Goal: Information Seeking & Learning: Learn about a topic

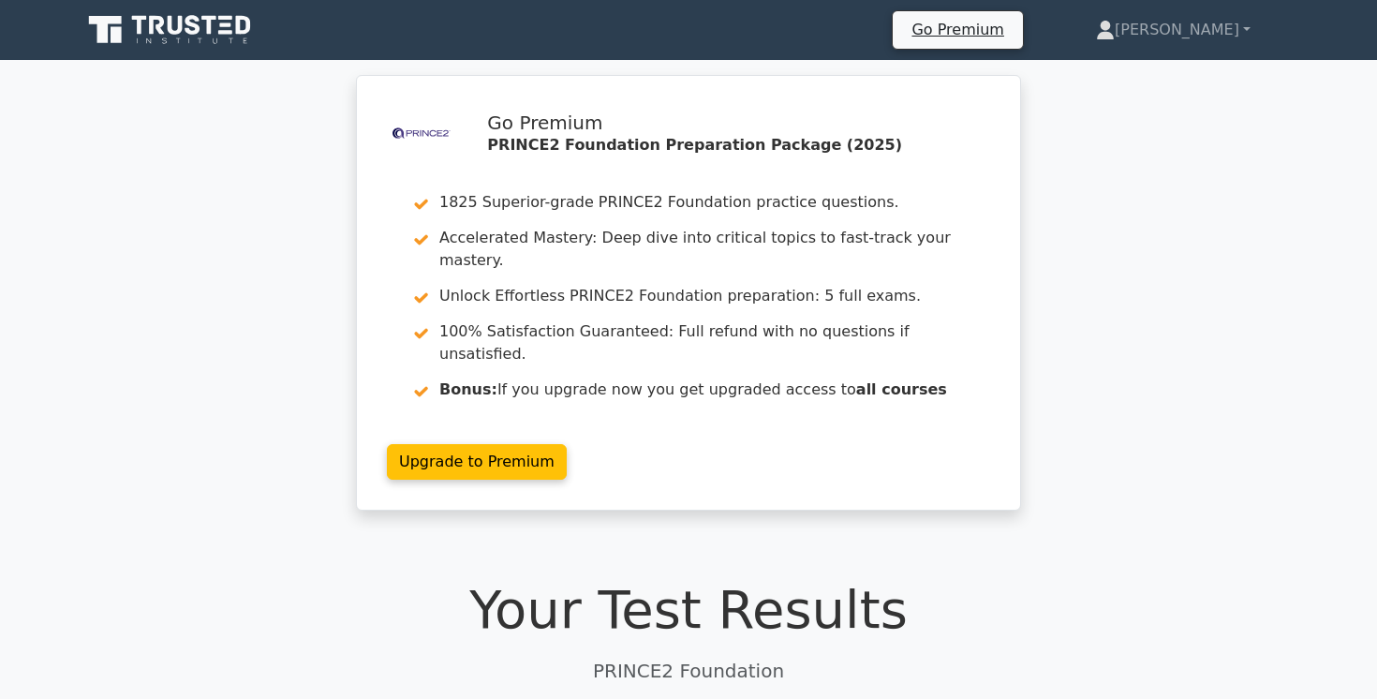
click at [174, 29] on icon at bounding box center [172, 30] width 180 height 36
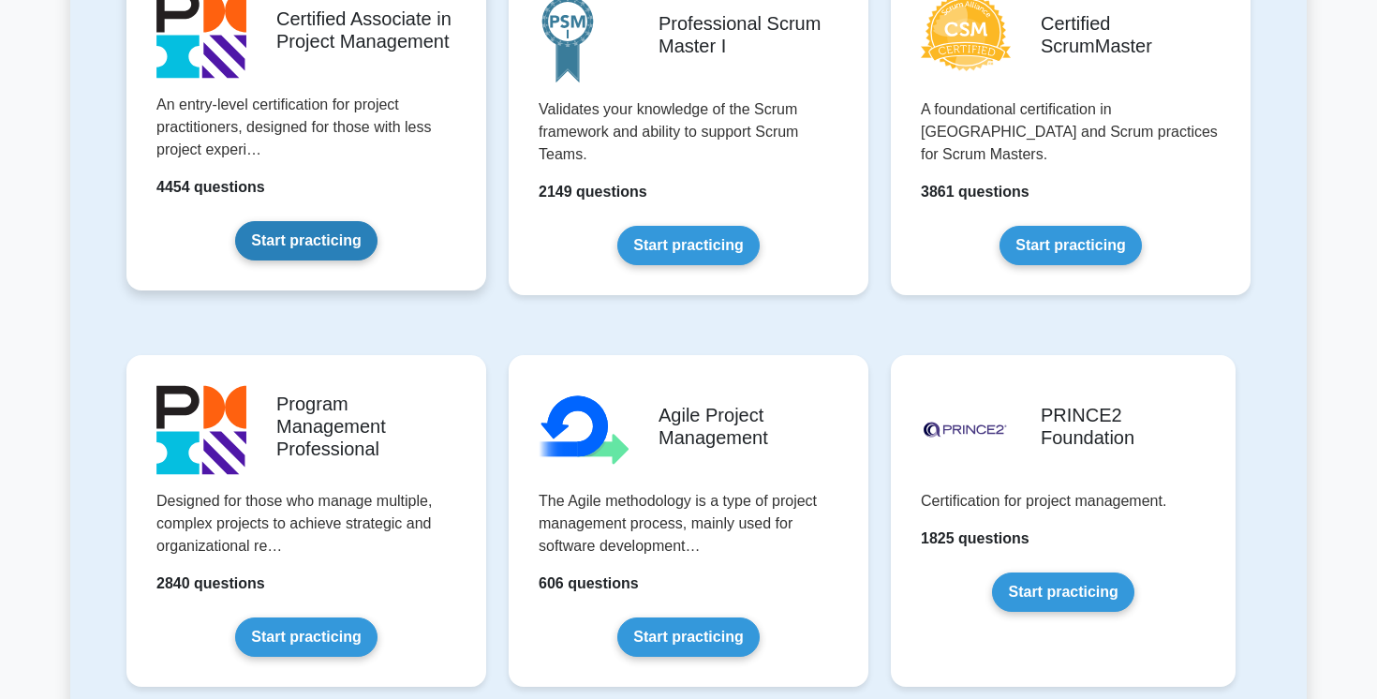
scroll to position [869, 0]
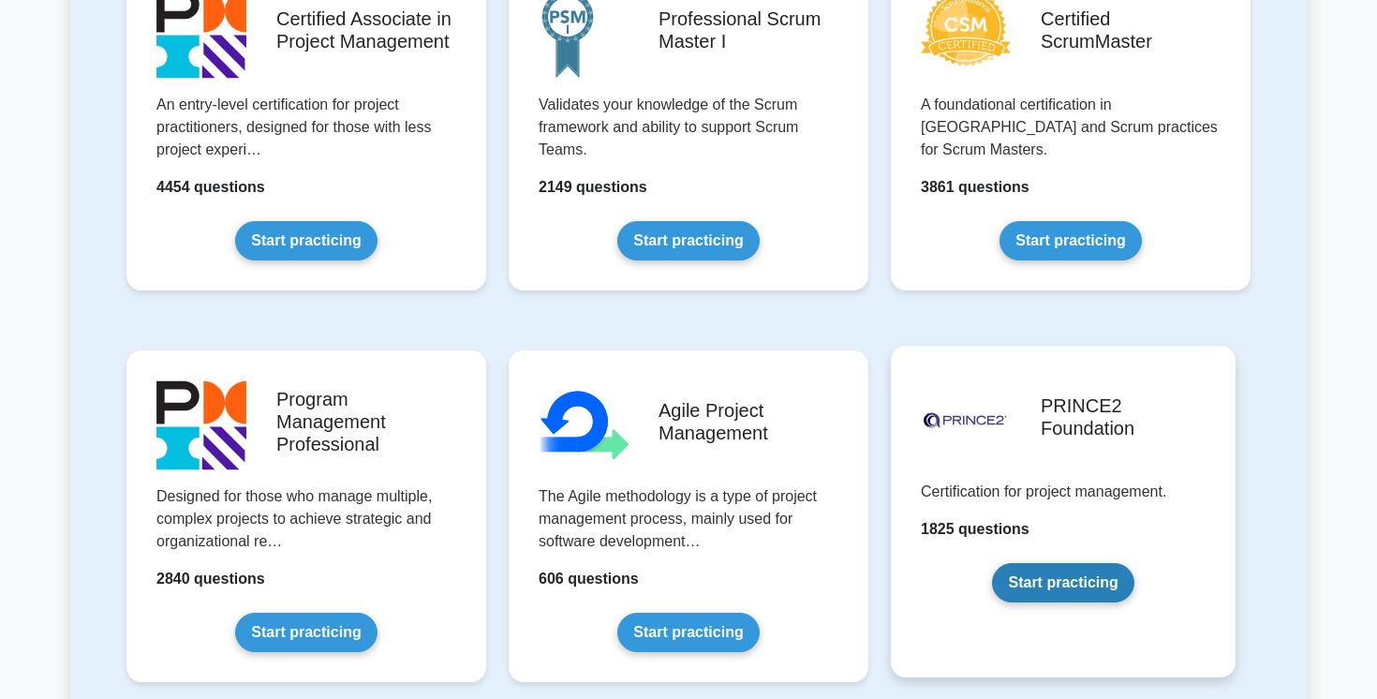
click at [1068, 591] on link "Start practicing" at bounding box center [1062, 582] width 141 height 39
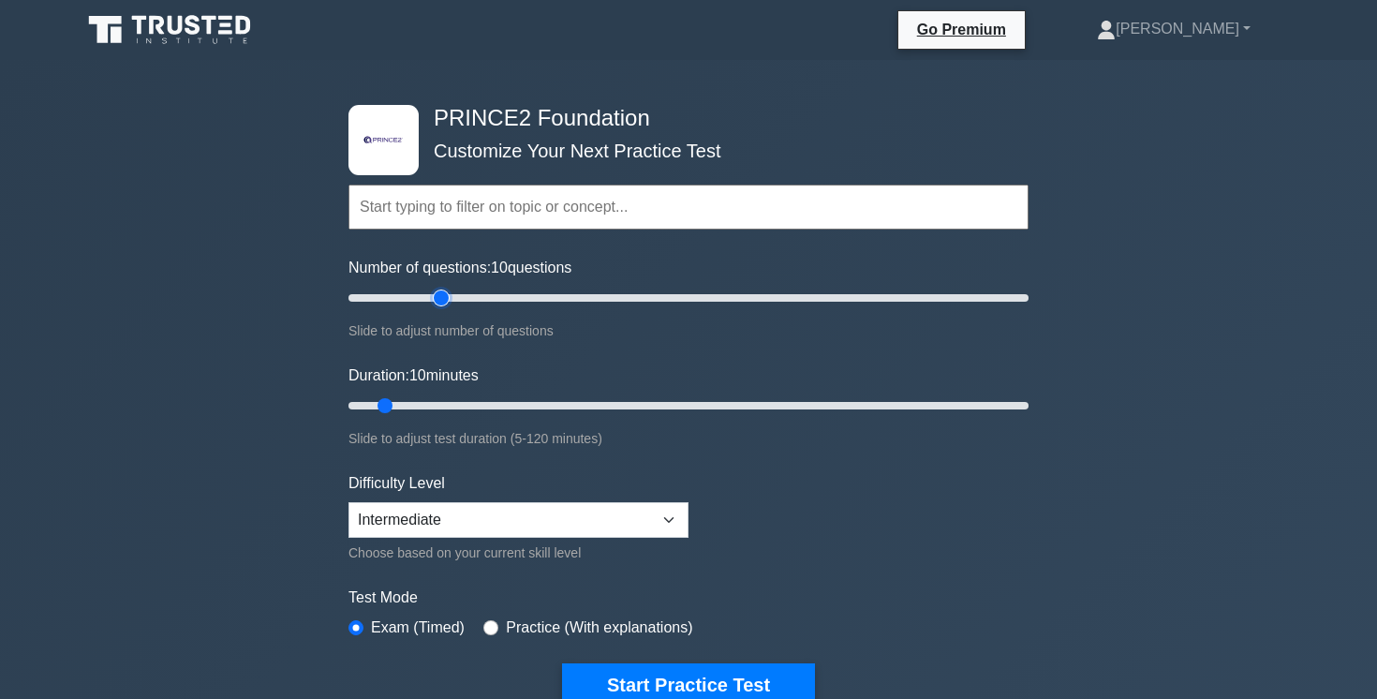
type input "30"
click at [447, 299] on input "Number of questions: 10 questions" at bounding box center [689, 298] width 680 height 22
drag, startPoint x: 386, startPoint y: 405, endPoint x: 438, endPoint y: 405, distance: 52.5
click at [438, 405] on input "Duration: 20 minutes" at bounding box center [689, 405] width 680 height 22
drag, startPoint x: 438, startPoint y: 405, endPoint x: 458, endPoint y: 405, distance: 19.7
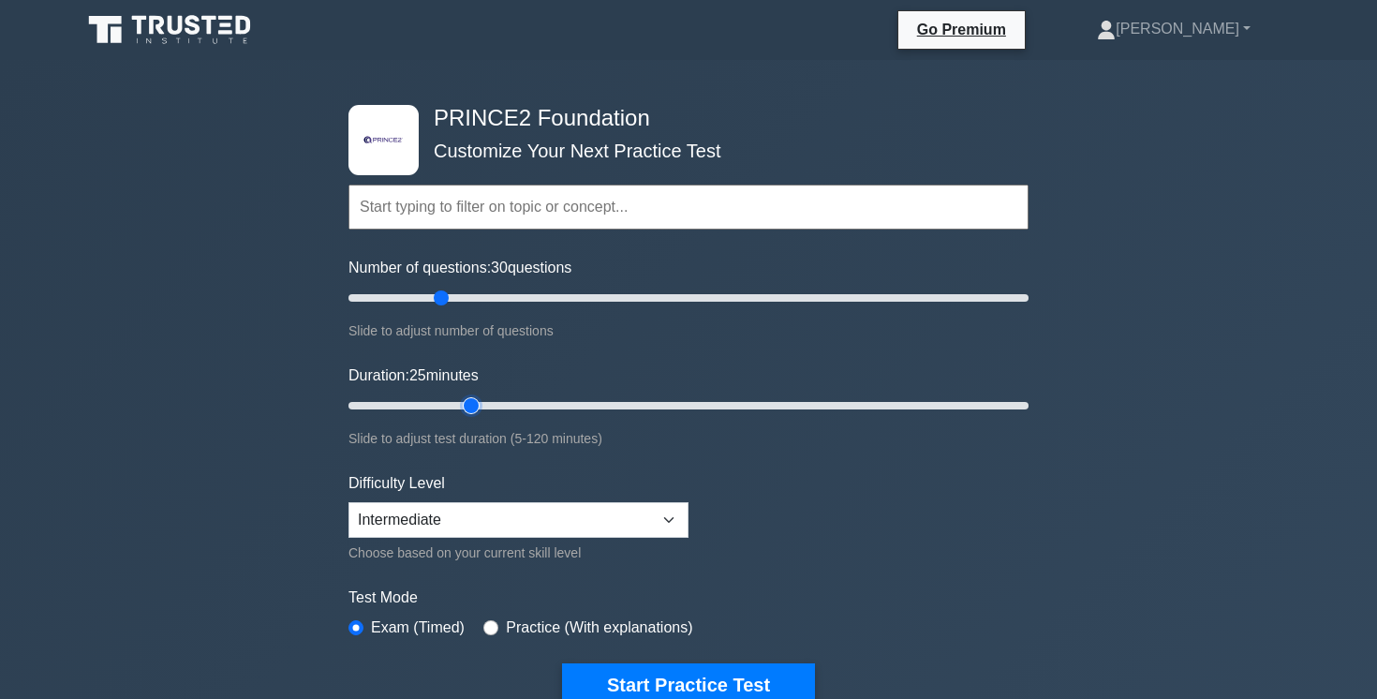
click at [458, 405] on input "Duration: 25 minutes" at bounding box center [689, 405] width 680 height 22
drag, startPoint x: 470, startPoint y: 404, endPoint x: 490, endPoint y: 404, distance: 19.7
type input "30"
click at [490, 404] on input "Duration: 30 minutes" at bounding box center [689, 405] width 680 height 22
click at [718, 675] on button "Start Practice Test" at bounding box center [688, 684] width 253 height 43
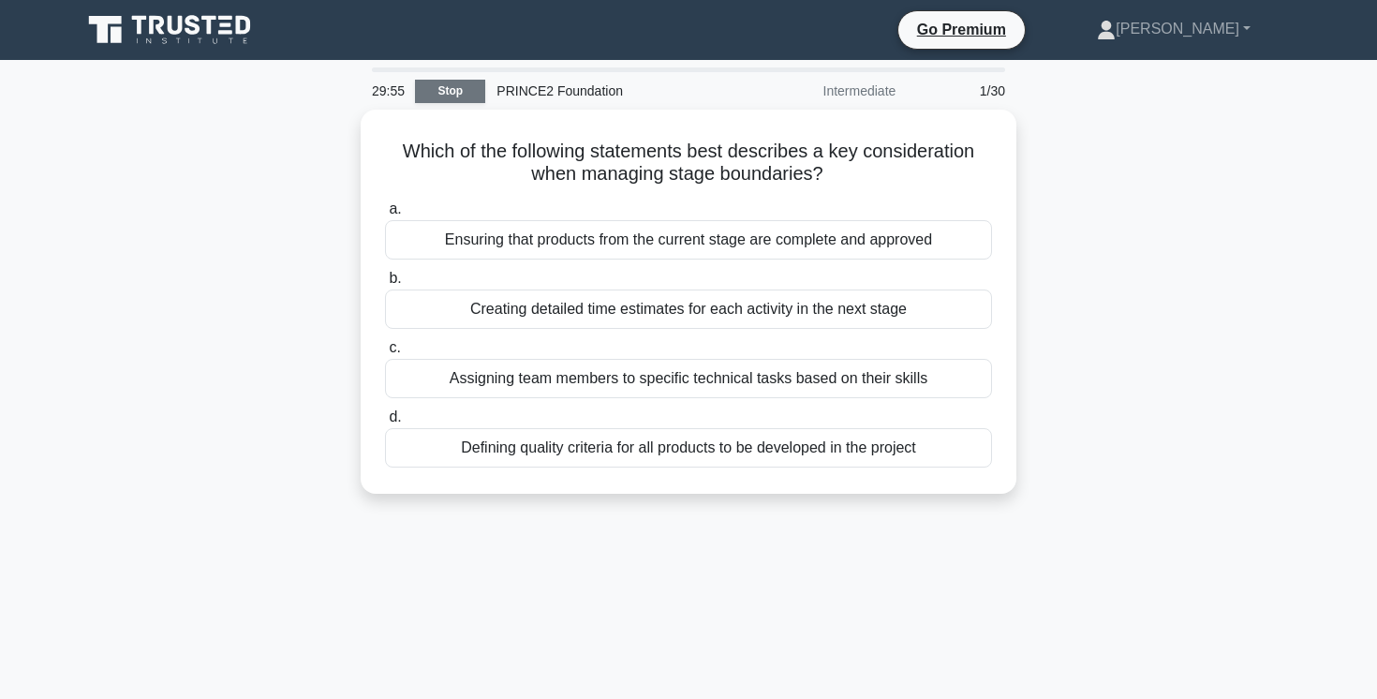
click at [447, 99] on link "Stop" at bounding box center [450, 91] width 70 height 23
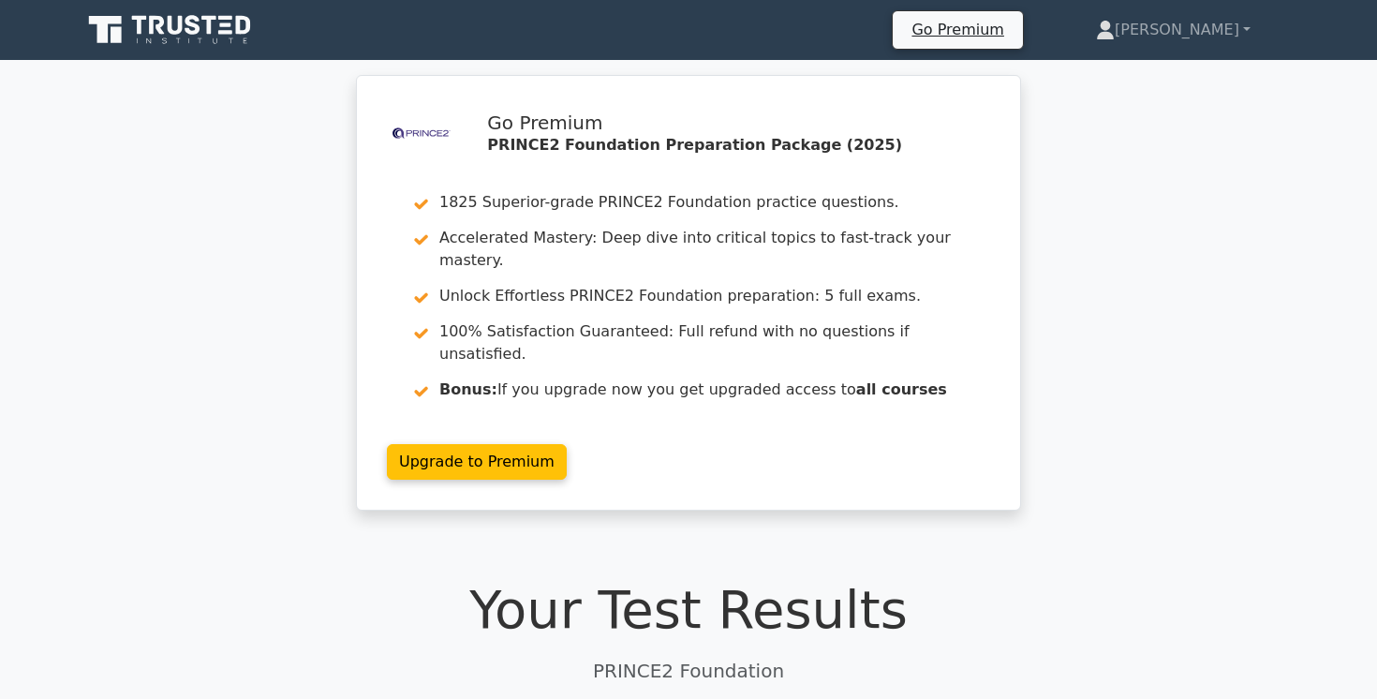
click at [175, 33] on icon at bounding box center [176, 25] width 15 height 19
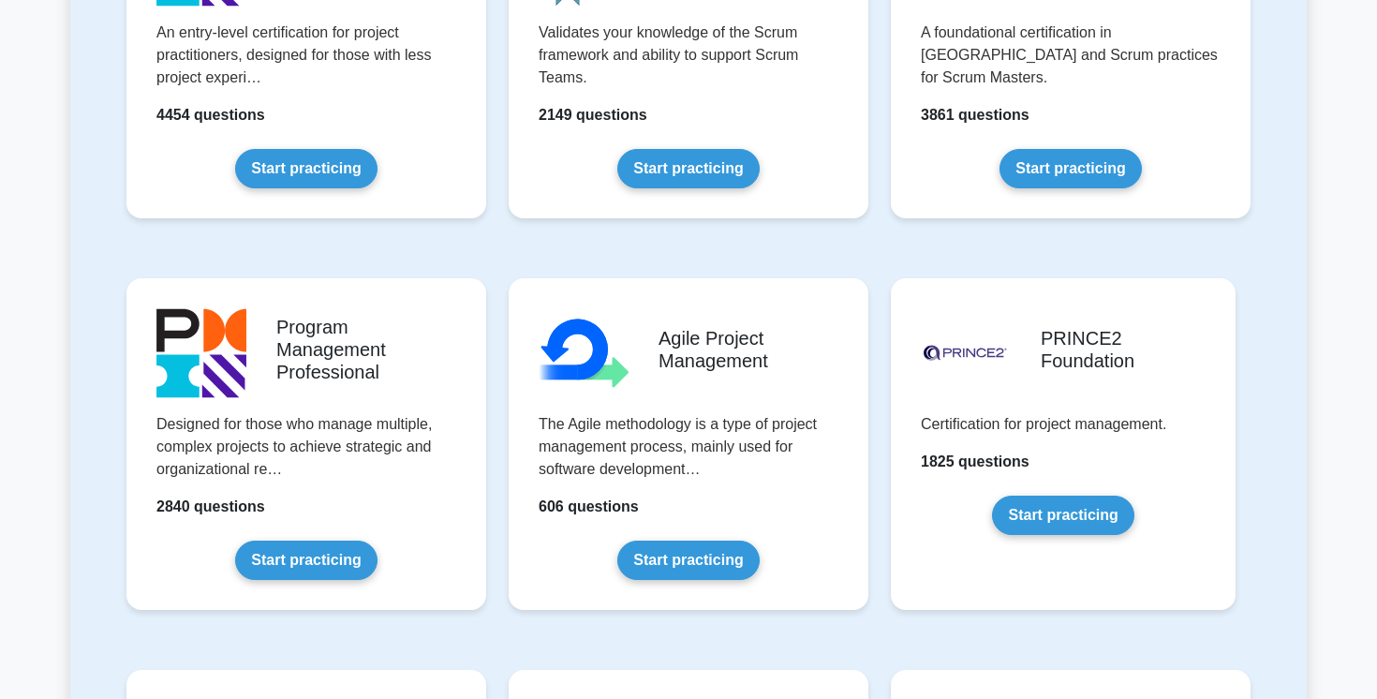
scroll to position [1001, 0]
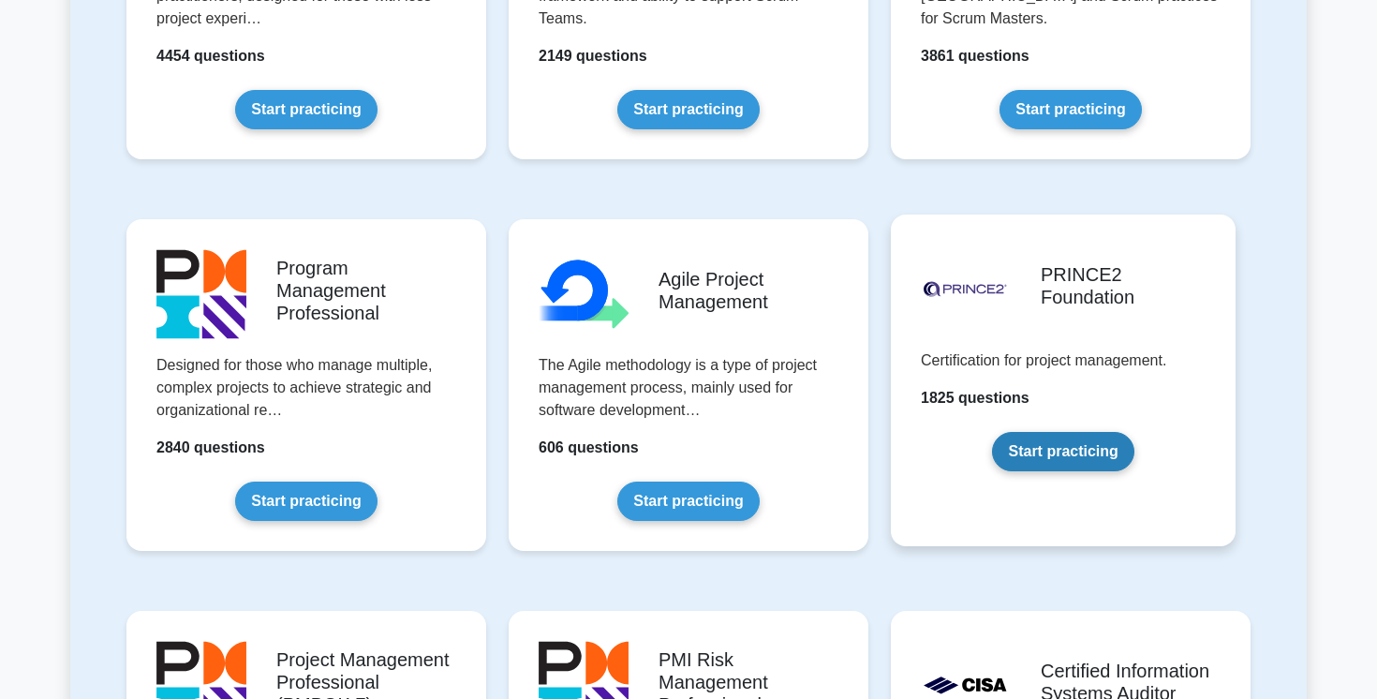
click at [1086, 453] on link "Start practicing" at bounding box center [1062, 451] width 141 height 39
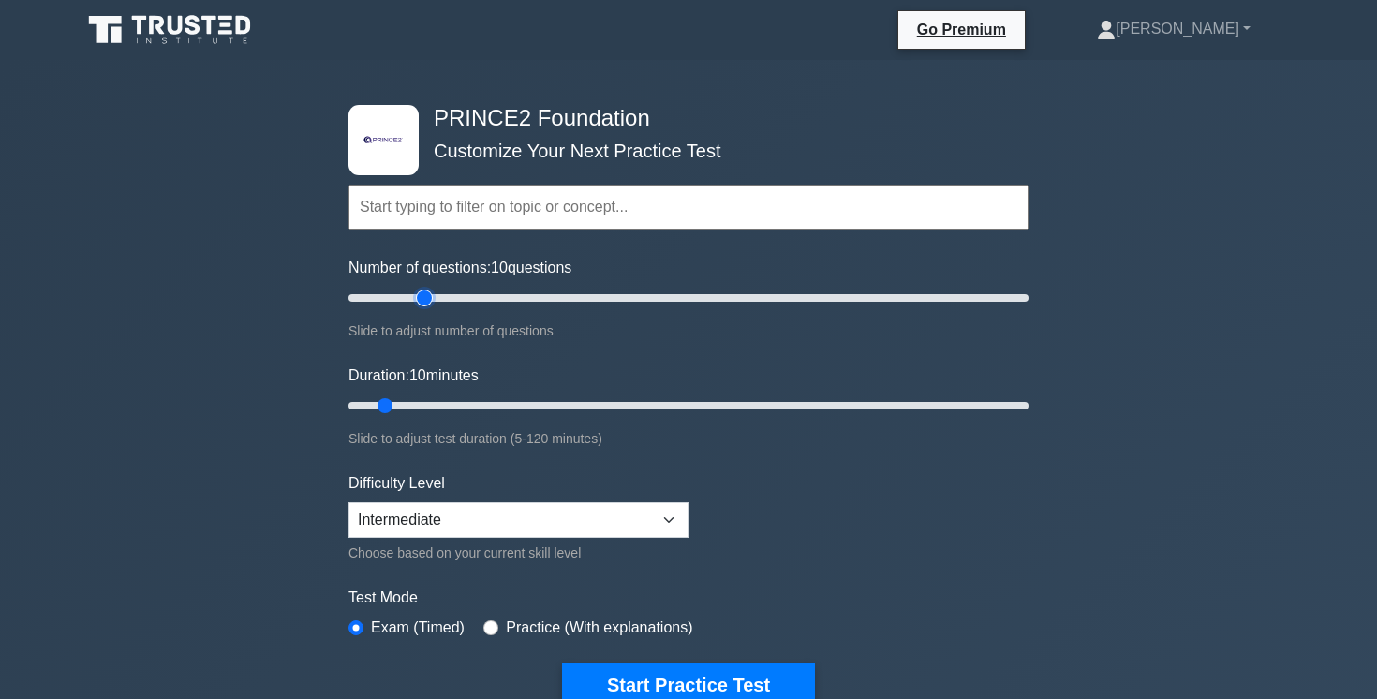
type input "25"
click at [425, 299] on input "Number of questions: 10 questions" at bounding box center [689, 298] width 680 height 22
click at [433, 407] on input "Duration: 20 minutes" at bounding box center [689, 405] width 680 height 22
click at [456, 405] on input "Duration: 20 minutes" at bounding box center [689, 405] width 680 height 22
type input "25"
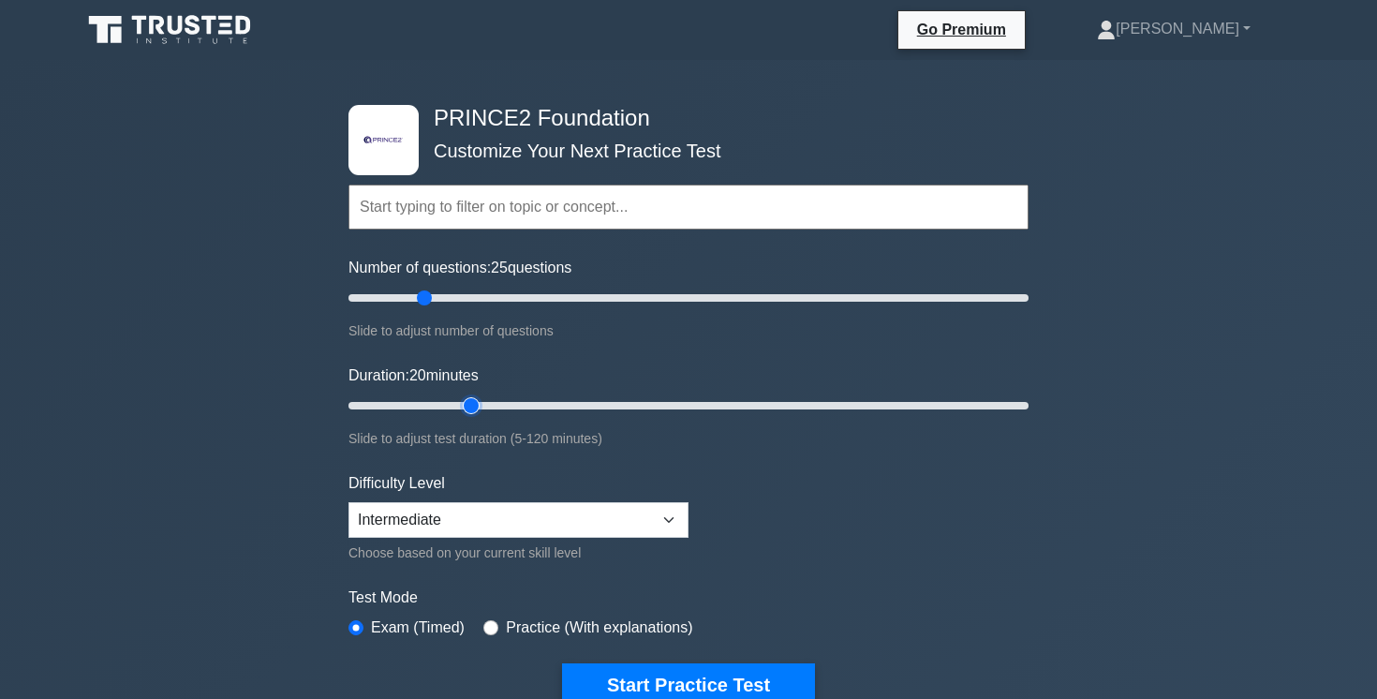
click at [478, 400] on input "Duration: 20 minutes" at bounding box center [689, 405] width 680 height 22
click at [713, 675] on button "Start Practice Test" at bounding box center [688, 684] width 253 height 43
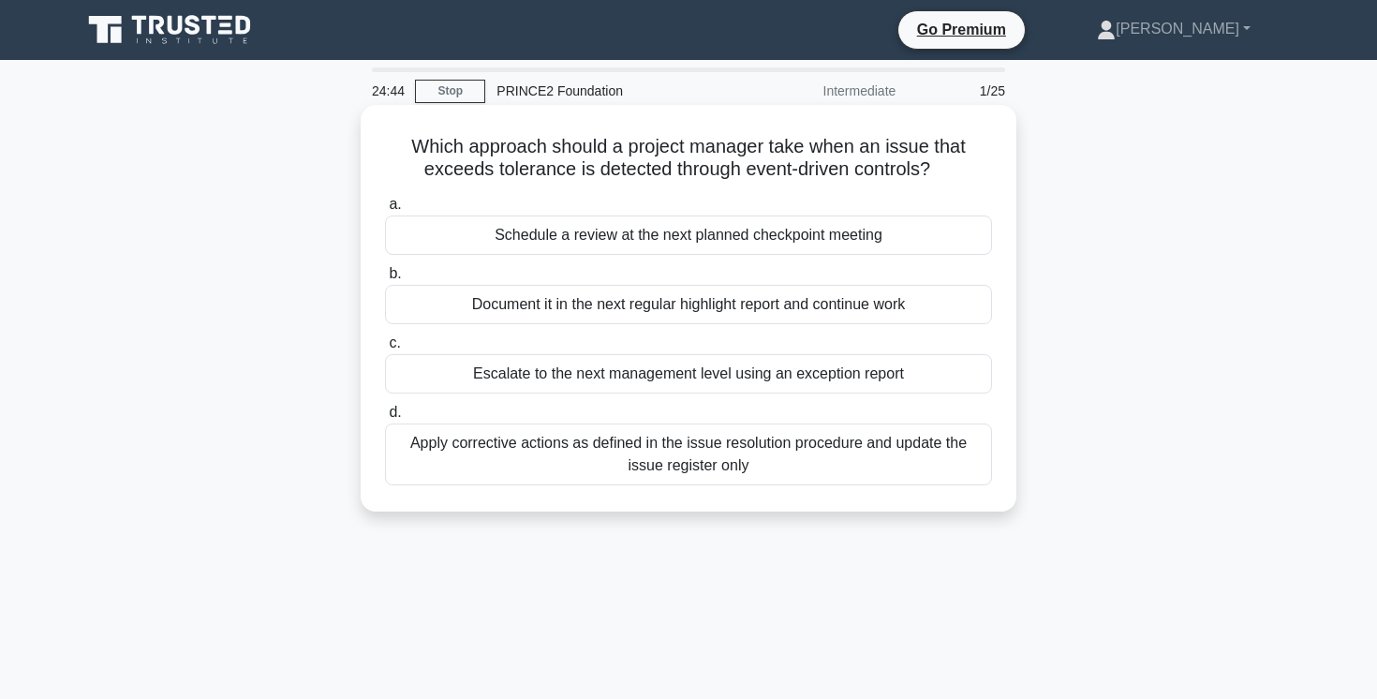
click at [740, 377] on div "Escalate to the next management level using an exception report" at bounding box center [688, 373] width 607 height 39
click at [385, 349] on input "c. Escalate to the next management level using an exception report" at bounding box center [385, 343] width 0 height 12
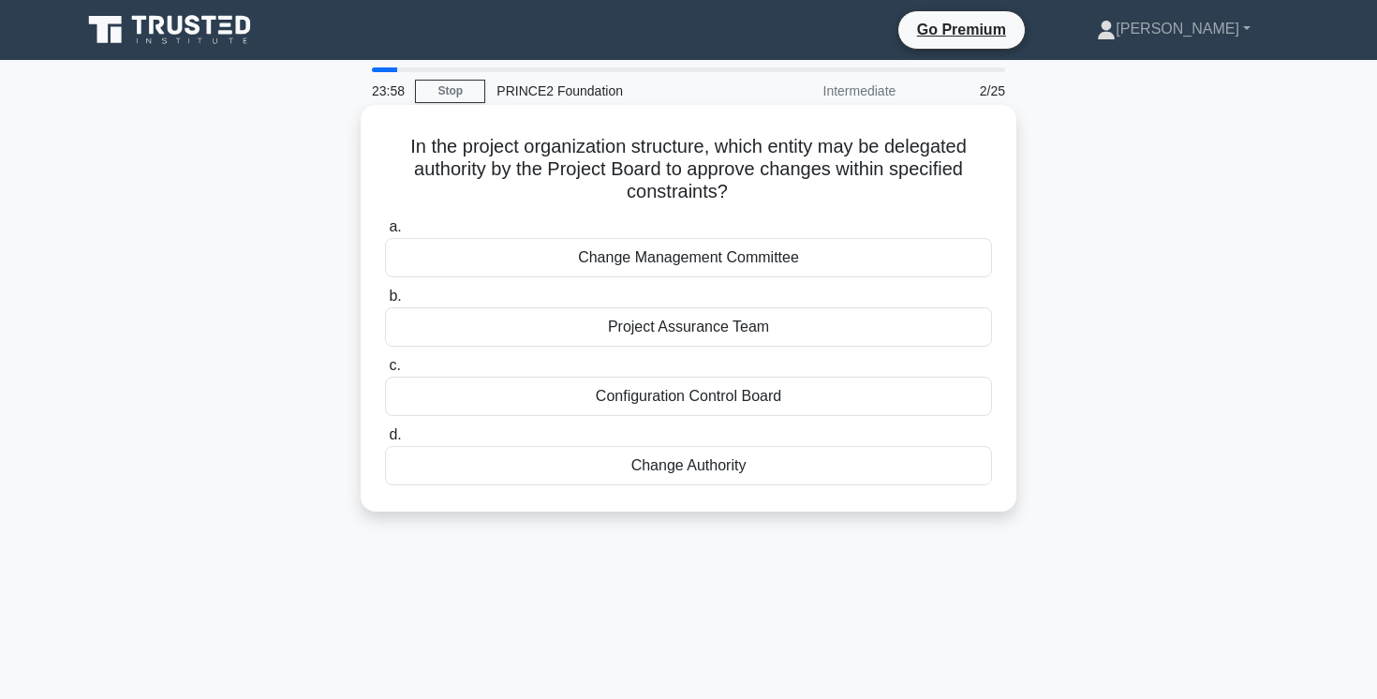
click at [750, 468] on div "Change Authority" at bounding box center [688, 465] width 607 height 39
click at [385, 441] on input "d. Change Authority" at bounding box center [385, 435] width 0 height 12
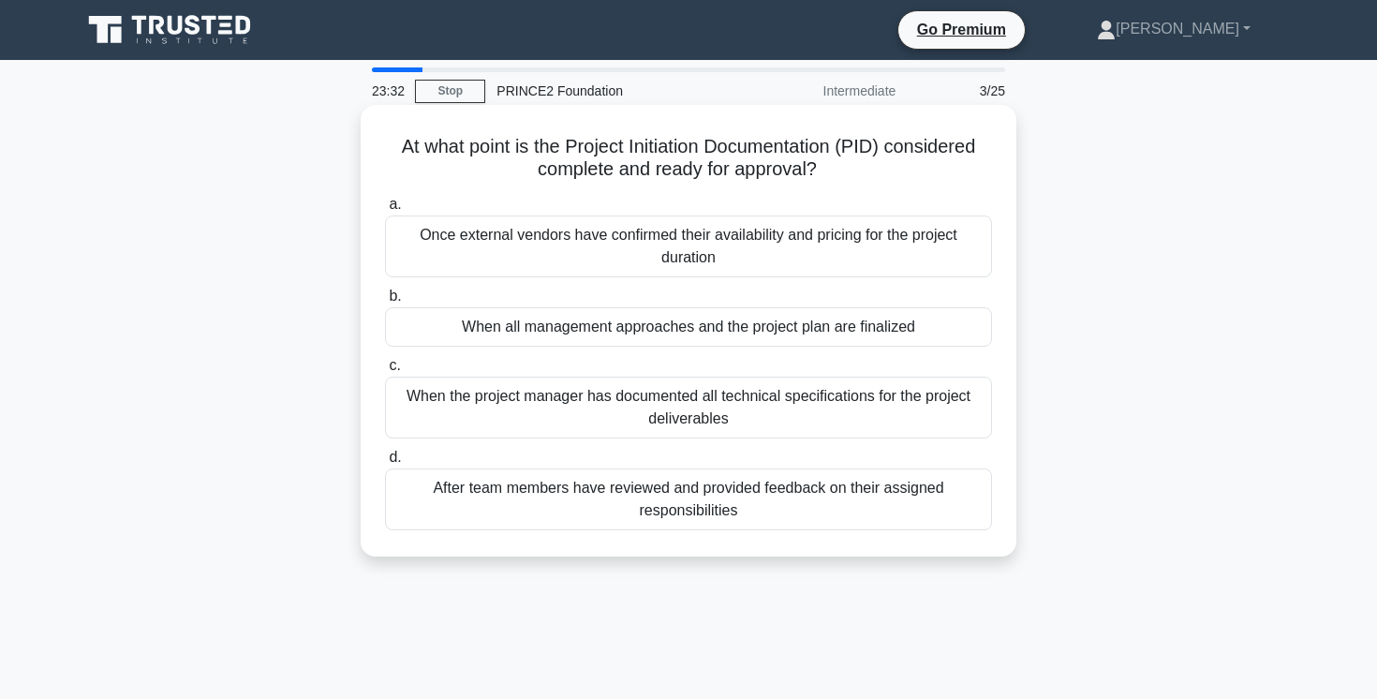
click at [824, 328] on div "When all management approaches and the project plan are finalized" at bounding box center [688, 326] width 607 height 39
click at [385, 303] on input "b. When all management approaches and the project plan are finalized" at bounding box center [385, 296] width 0 height 12
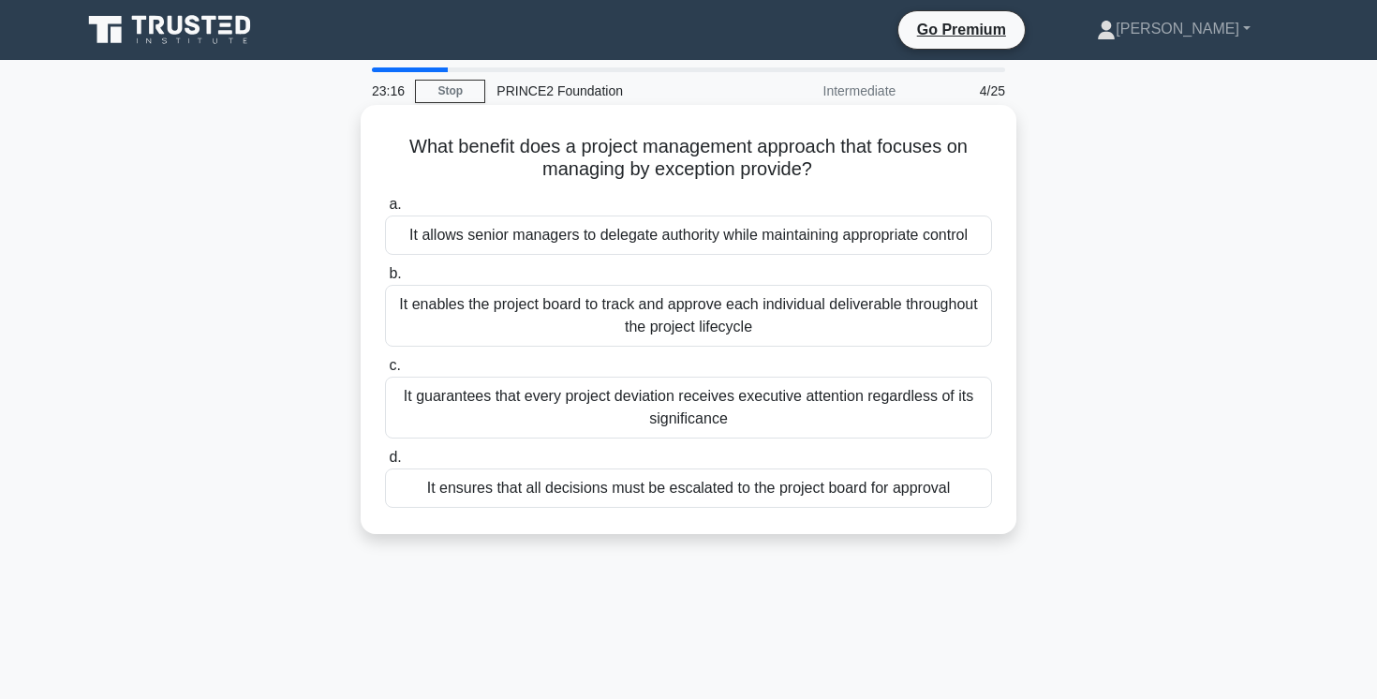
click at [954, 242] on div "It allows senior managers to delegate authority while maintaining appropriate c…" at bounding box center [688, 234] width 607 height 39
click at [385, 211] on input "a. It allows senior managers to delegate authority while maintaining appropriat…" at bounding box center [385, 205] width 0 height 12
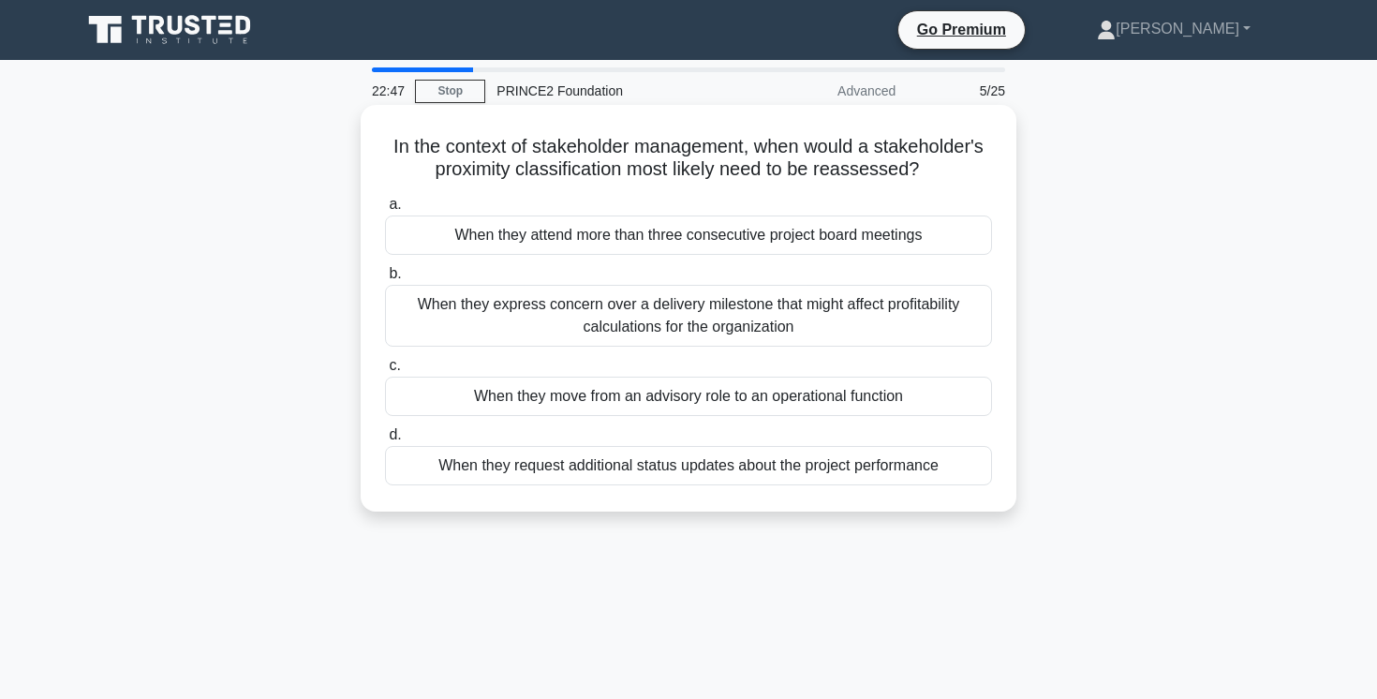
click at [891, 399] on div "When they move from an advisory role to an operational function" at bounding box center [688, 396] width 607 height 39
click at [385, 372] on input "c. When they move from an advisory role to an operational function" at bounding box center [385, 366] width 0 height 12
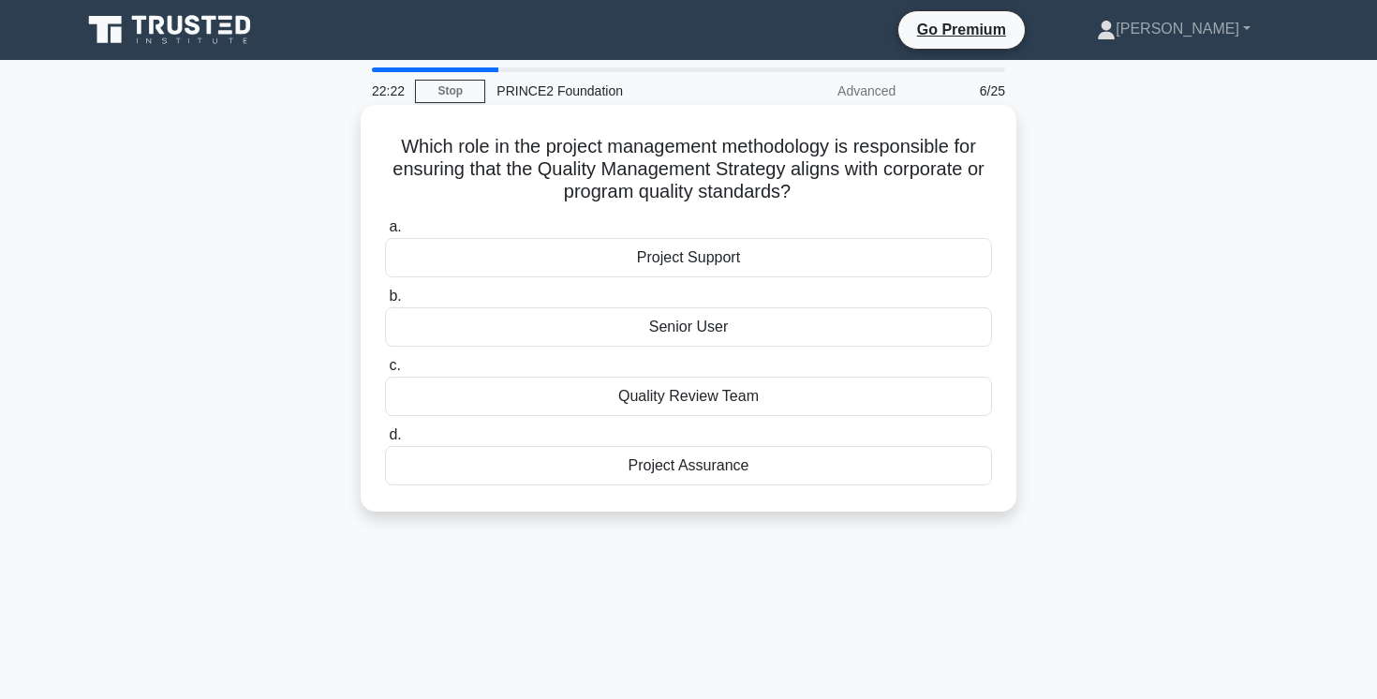
click at [809, 468] on div "Project Assurance" at bounding box center [688, 465] width 607 height 39
click at [385, 441] on input "d. Project Assurance" at bounding box center [385, 435] width 0 height 12
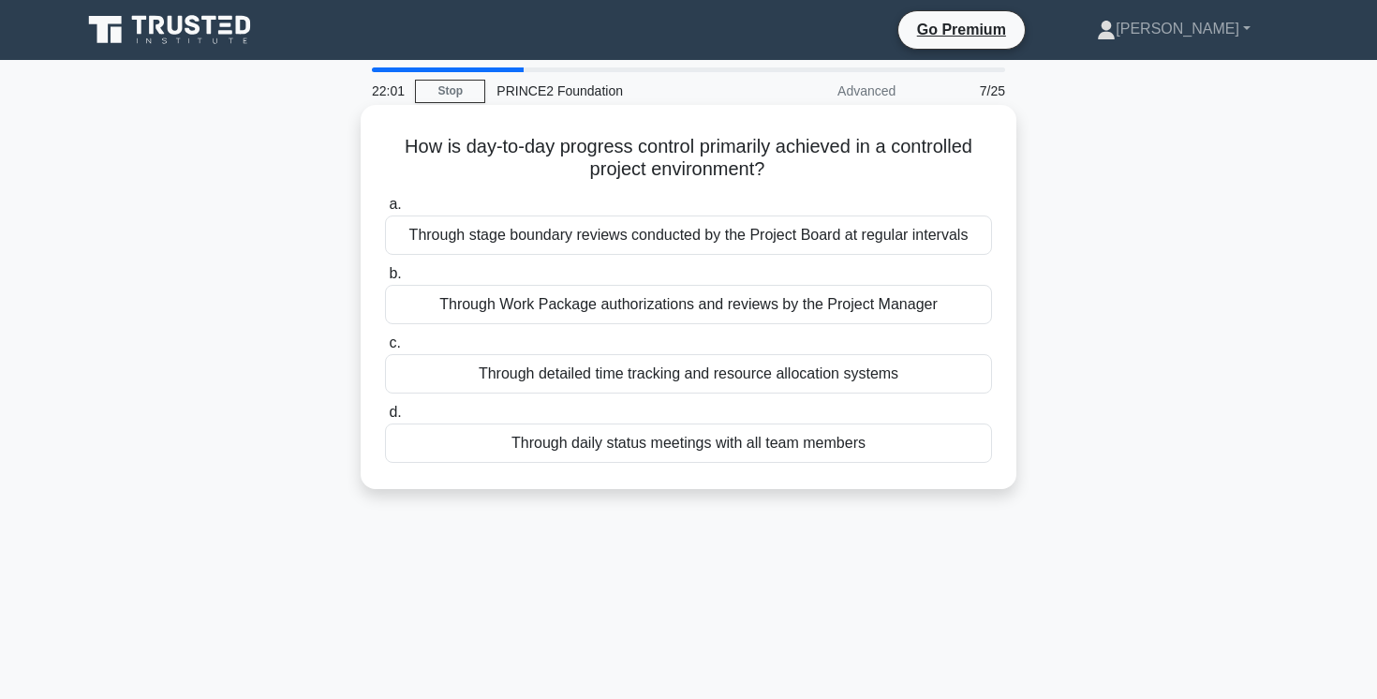
click at [917, 306] on div "Through Work Package authorizations and reviews by the Project Manager" at bounding box center [688, 304] width 607 height 39
click at [385, 280] on input "b. Through Work Package authorizations and reviews by the Project Manager" at bounding box center [385, 274] width 0 height 12
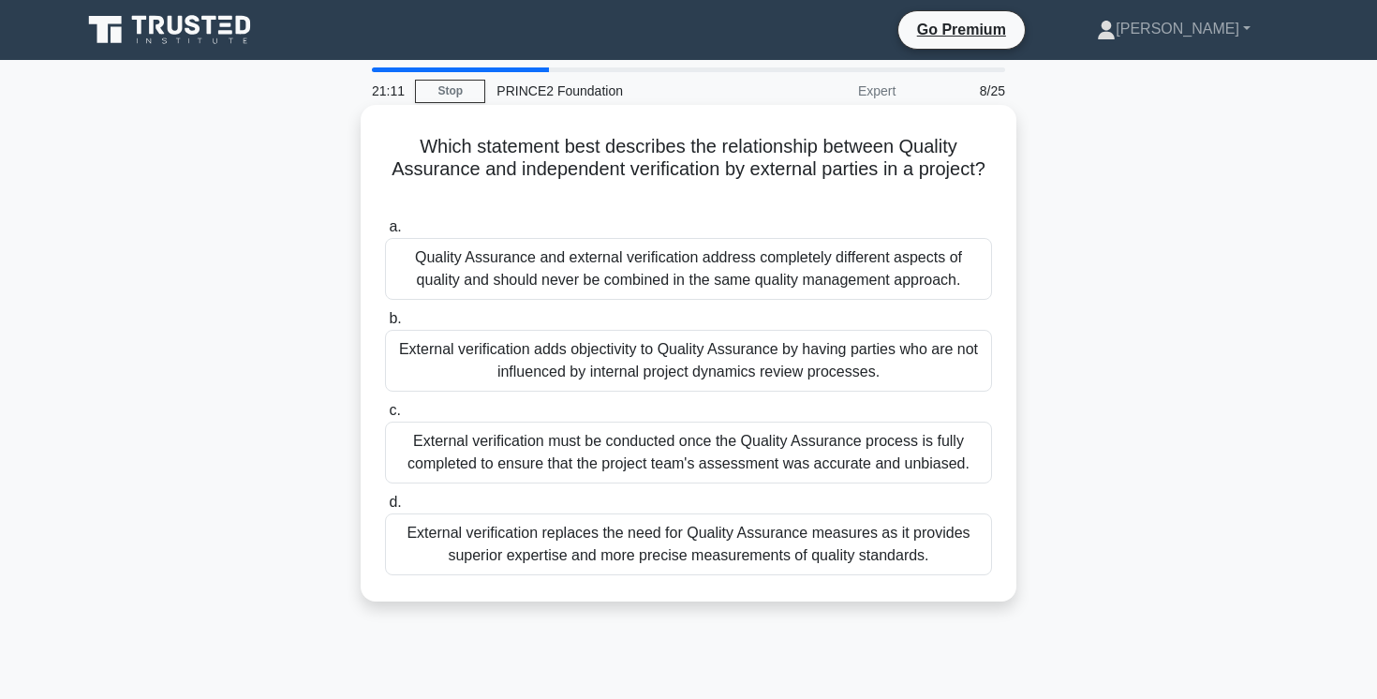
click at [919, 364] on div "External verification adds objectivity to Quality Assurance by having parties w…" at bounding box center [688, 361] width 607 height 62
click at [385, 325] on input "b. External verification adds objectivity to Quality Assurance by having partie…" at bounding box center [385, 319] width 0 height 12
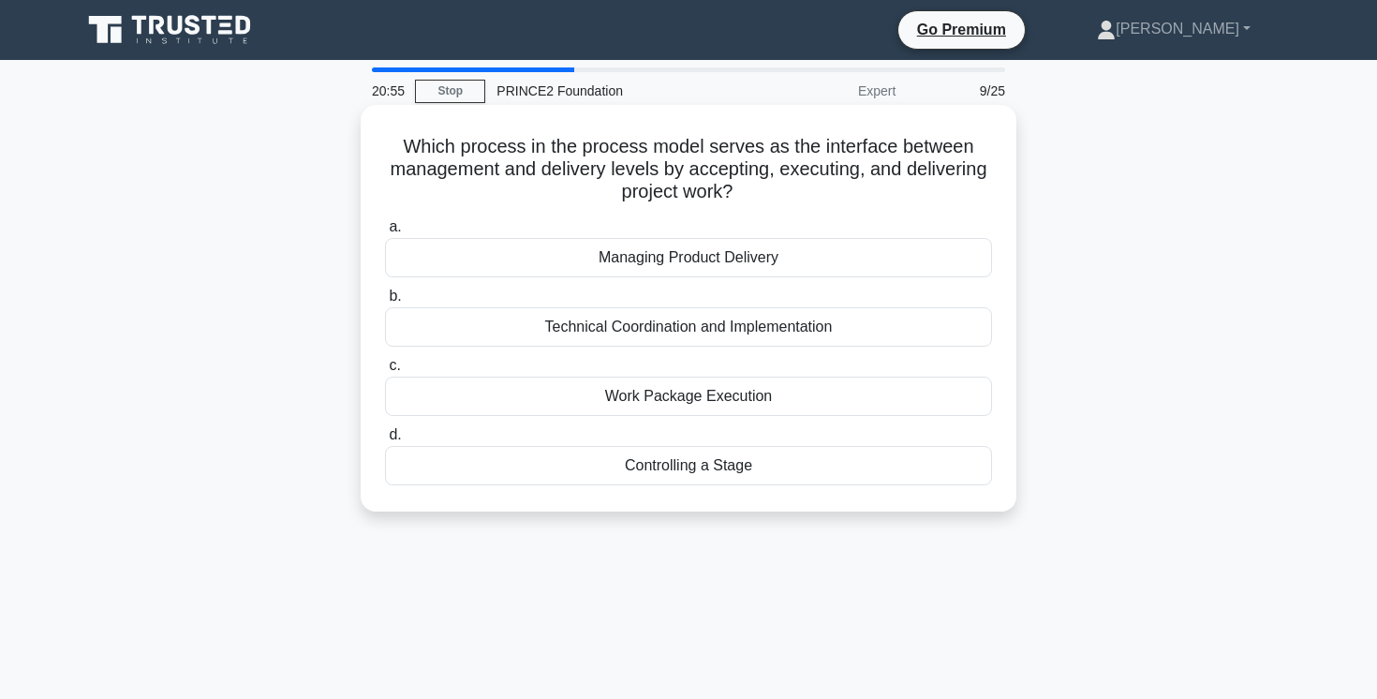
click at [891, 256] on div "Managing Product Delivery" at bounding box center [688, 257] width 607 height 39
click at [385, 233] on input "a. Managing Product Delivery" at bounding box center [385, 227] width 0 height 12
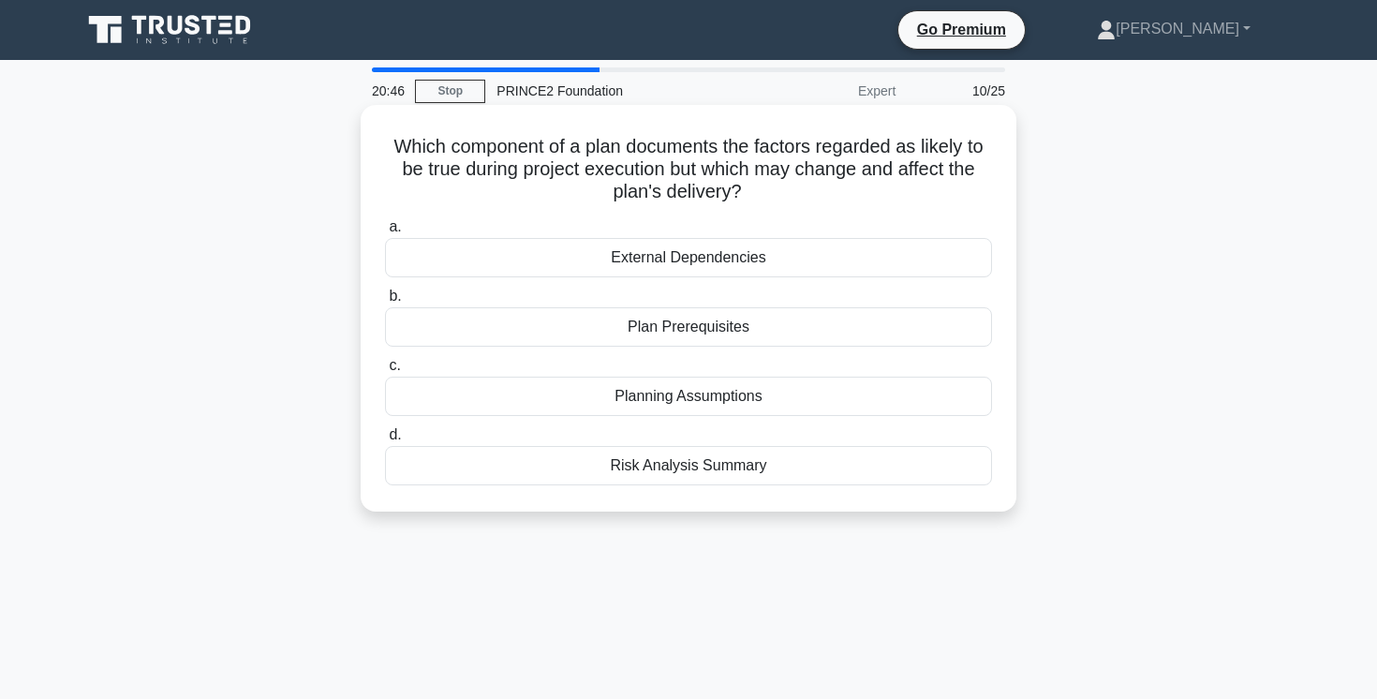
click at [789, 402] on div "Planning Assumptions" at bounding box center [688, 396] width 607 height 39
click at [385, 372] on input "c. Planning Assumptions" at bounding box center [385, 366] width 0 height 12
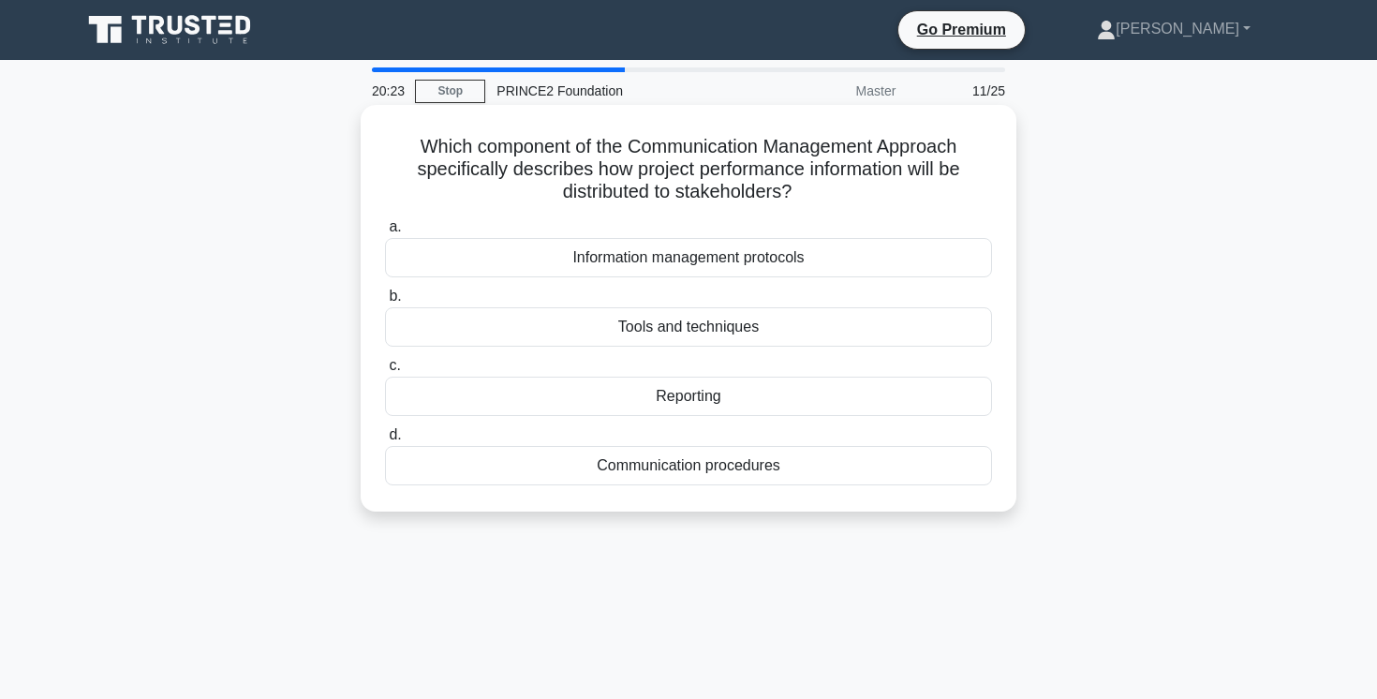
click at [798, 474] on div "Communication procedures" at bounding box center [688, 465] width 607 height 39
click at [385, 441] on input "d. Communication procedures" at bounding box center [385, 435] width 0 height 12
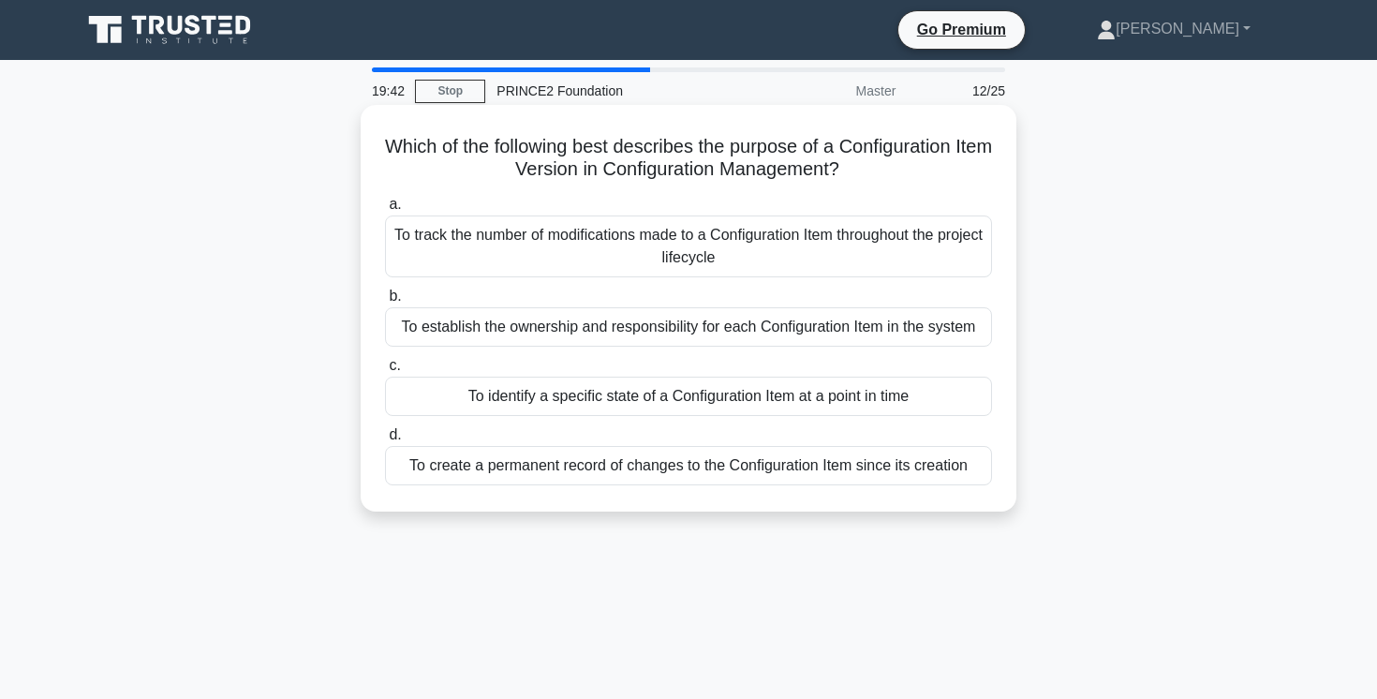
click at [818, 469] on div "To create a permanent record of changes to the Configuration Item since its cre…" at bounding box center [688, 465] width 607 height 39
click at [385, 441] on input "d. To create a permanent record of changes to the Configuration Item since its …" at bounding box center [385, 435] width 0 height 12
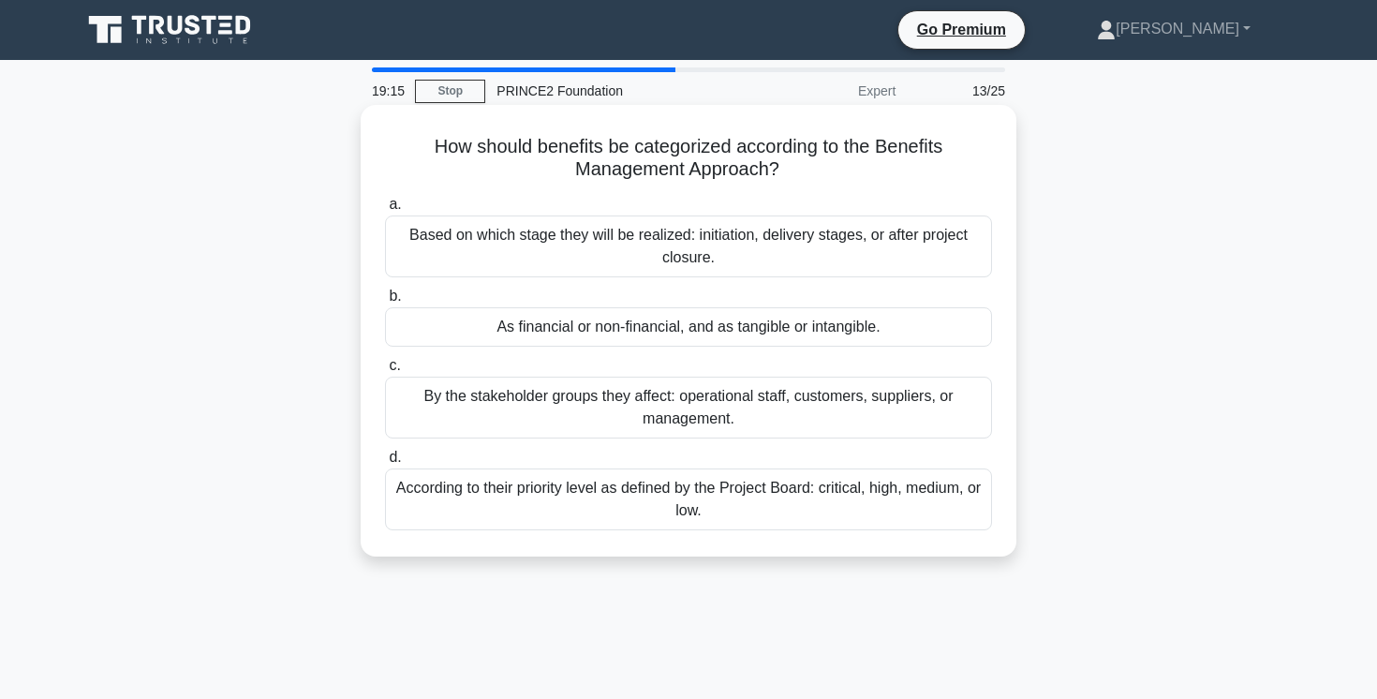
click at [828, 326] on div "As financial or non-financial, and as tangible or intangible." at bounding box center [688, 326] width 607 height 39
click at [385, 303] on input "b. As financial or non-financial, and as tangible or intangible." at bounding box center [385, 296] width 0 height 12
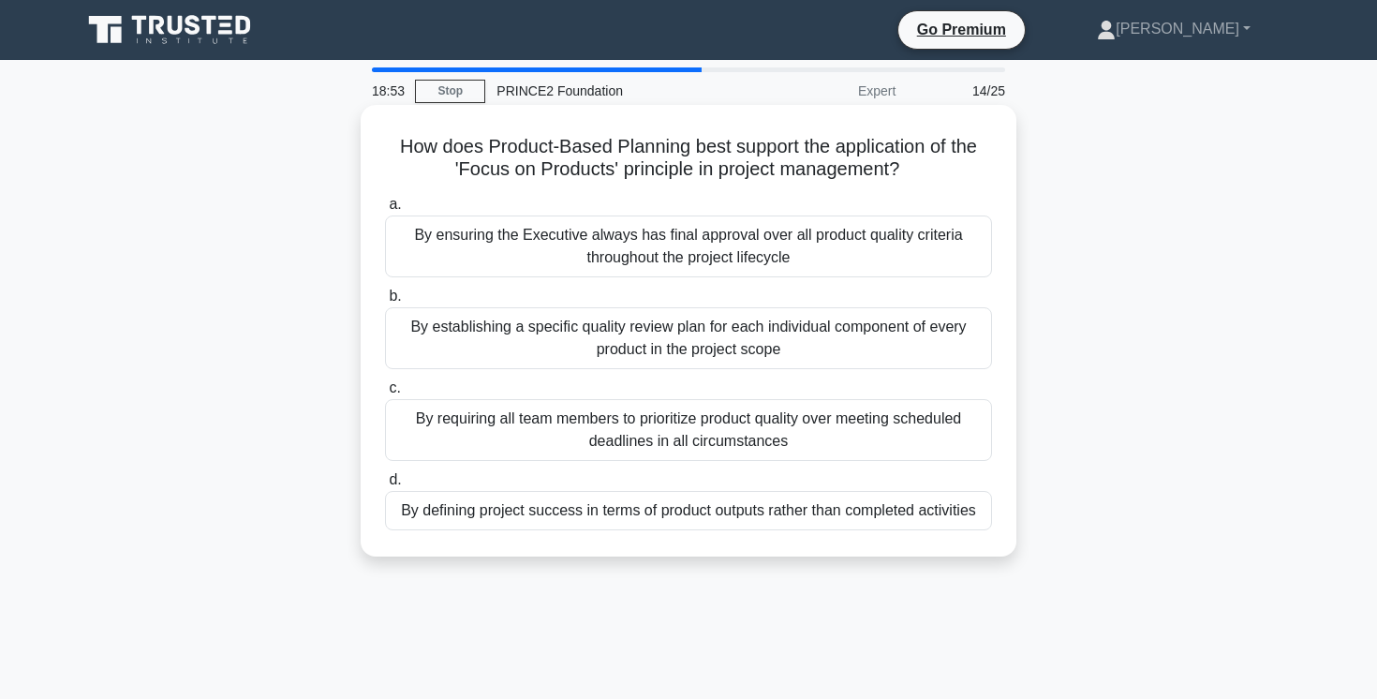
click at [840, 516] on div "By defining project success in terms of product outputs rather than completed a…" at bounding box center [688, 510] width 607 height 39
click at [385, 486] on input "d. By defining project success in terms of product outputs rather than complete…" at bounding box center [385, 480] width 0 height 12
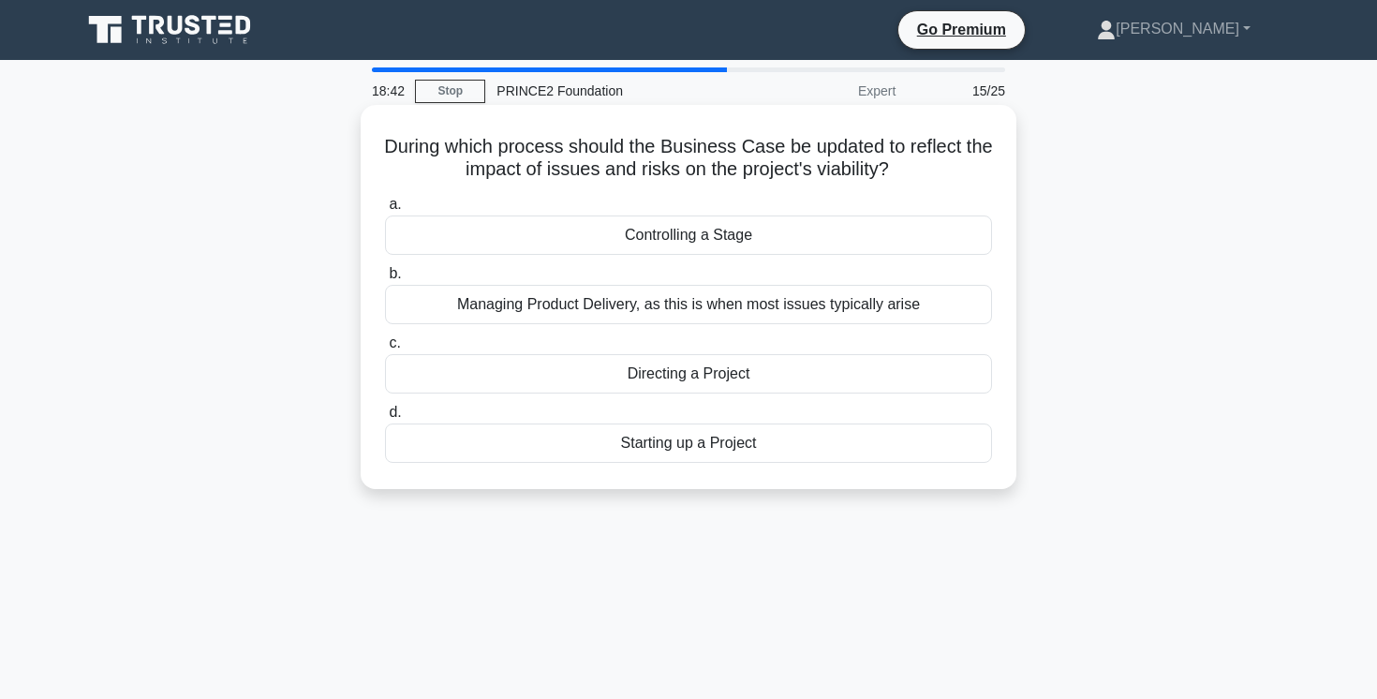
click at [781, 232] on div "Controlling a Stage" at bounding box center [688, 234] width 607 height 39
click at [385, 211] on input "a. Controlling a Stage" at bounding box center [385, 205] width 0 height 12
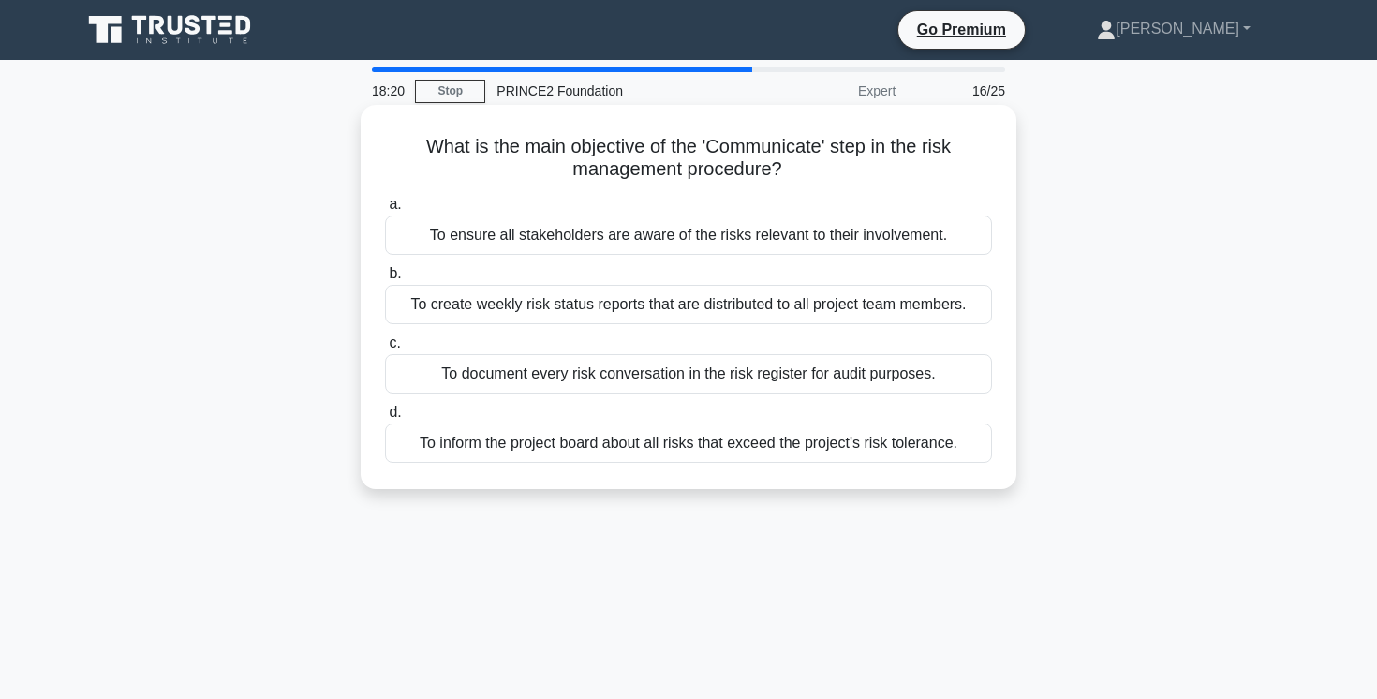
click at [815, 240] on div "To ensure all stakeholders are aware of the risks relevant to their involvement." at bounding box center [688, 234] width 607 height 39
click at [385, 211] on input "a. To ensure all stakeholders are aware of the risks relevant to their involvem…" at bounding box center [385, 205] width 0 height 12
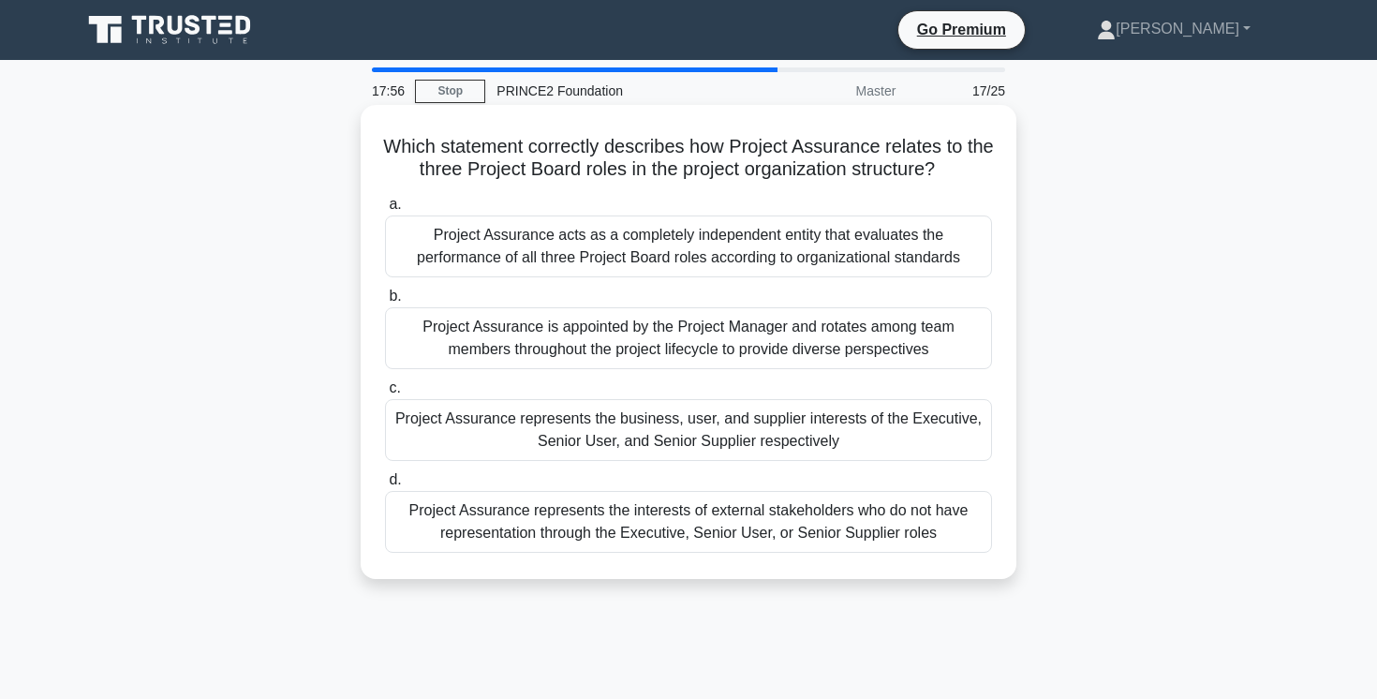
click at [876, 430] on div "Project Assurance represents the business, user, and supplier interests of the …" at bounding box center [688, 430] width 607 height 62
click at [385, 394] on input "c. Project Assurance represents the business, user, and supplier interests of t…" at bounding box center [385, 388] width 0 height 12
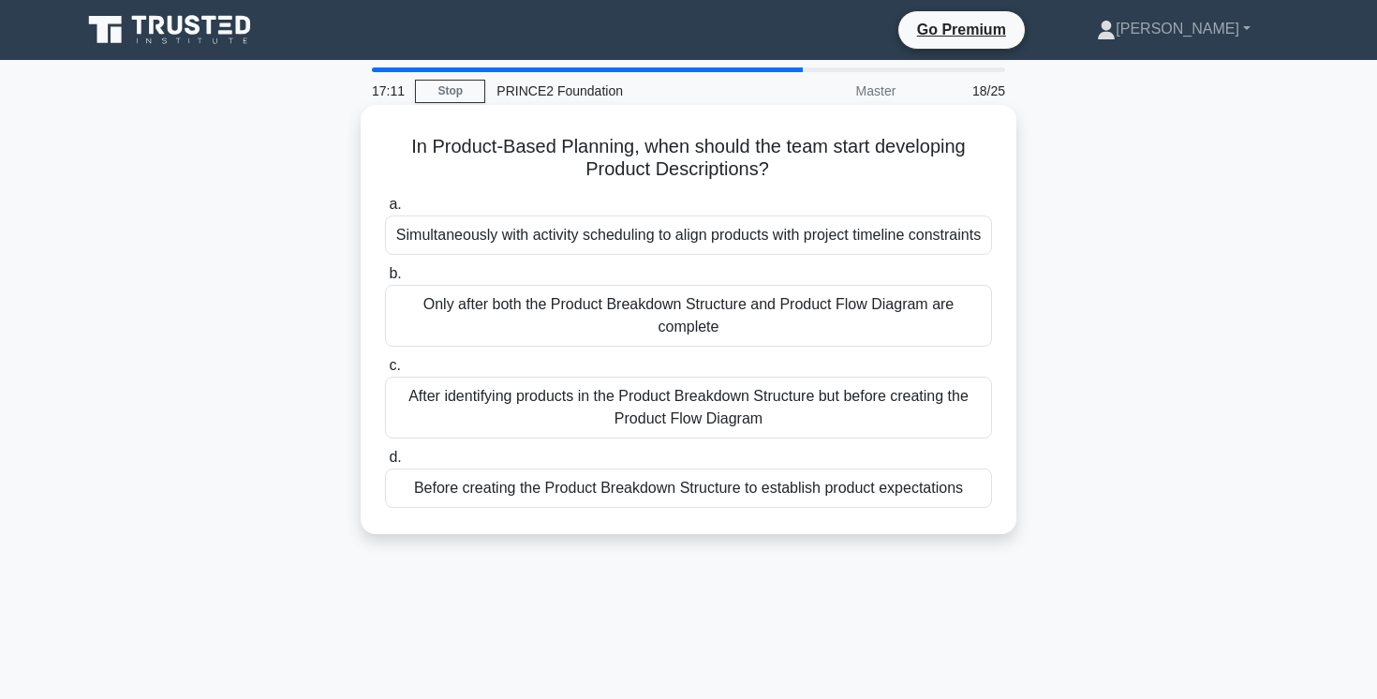
click at [869, 494] on div "Before creating the Product Breakdown Structure to establish product expectatio…" at bounding box center [688, 487] width 607 height 39
click at [385, 464] on input "d. Before creating the Product Breakdown Structure to establish product expecta…" at bounding box center [385, 458] width 0 height 12
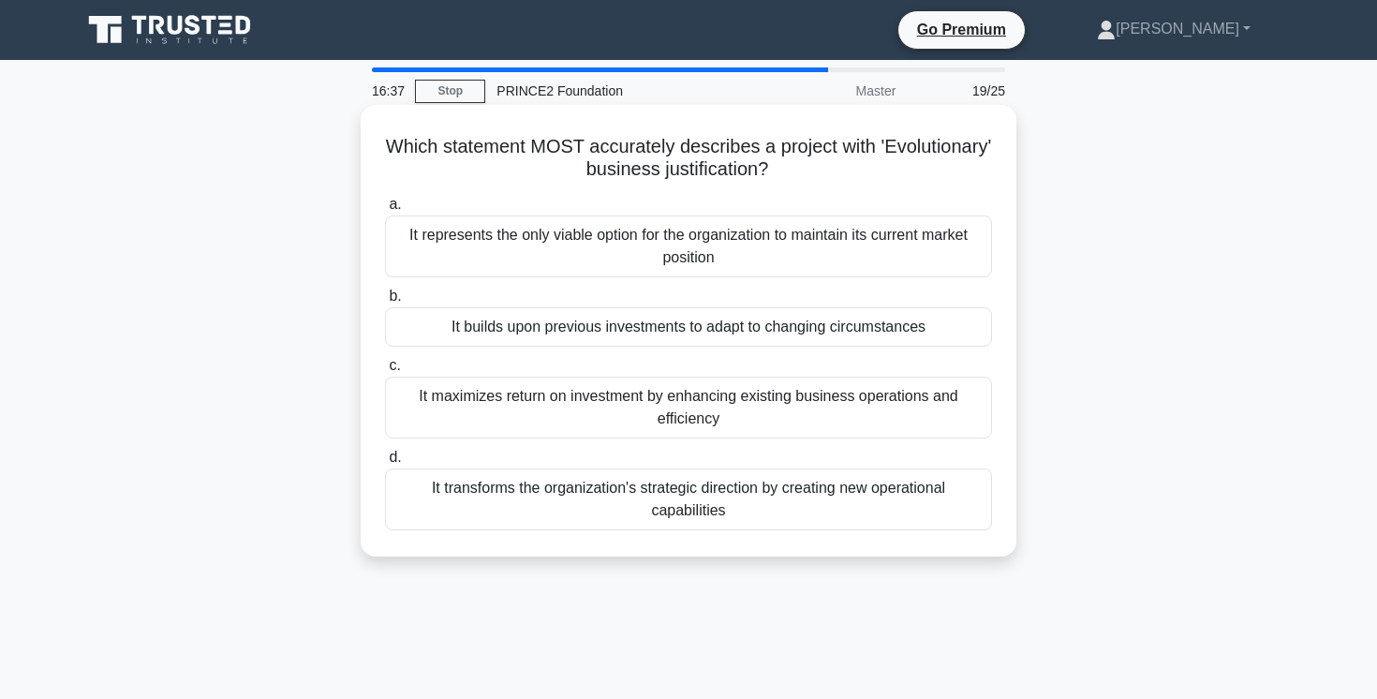
click at [856, 334] on div "It builds upon previous investments to adapt to changing circumstances" at bounding box center [688, 326] width 607 height 39
click at [385, 303] on input "b. It builds upon previous investments to adapt to changing circumstances" at bounding box center [385, 296] width 0 height 12
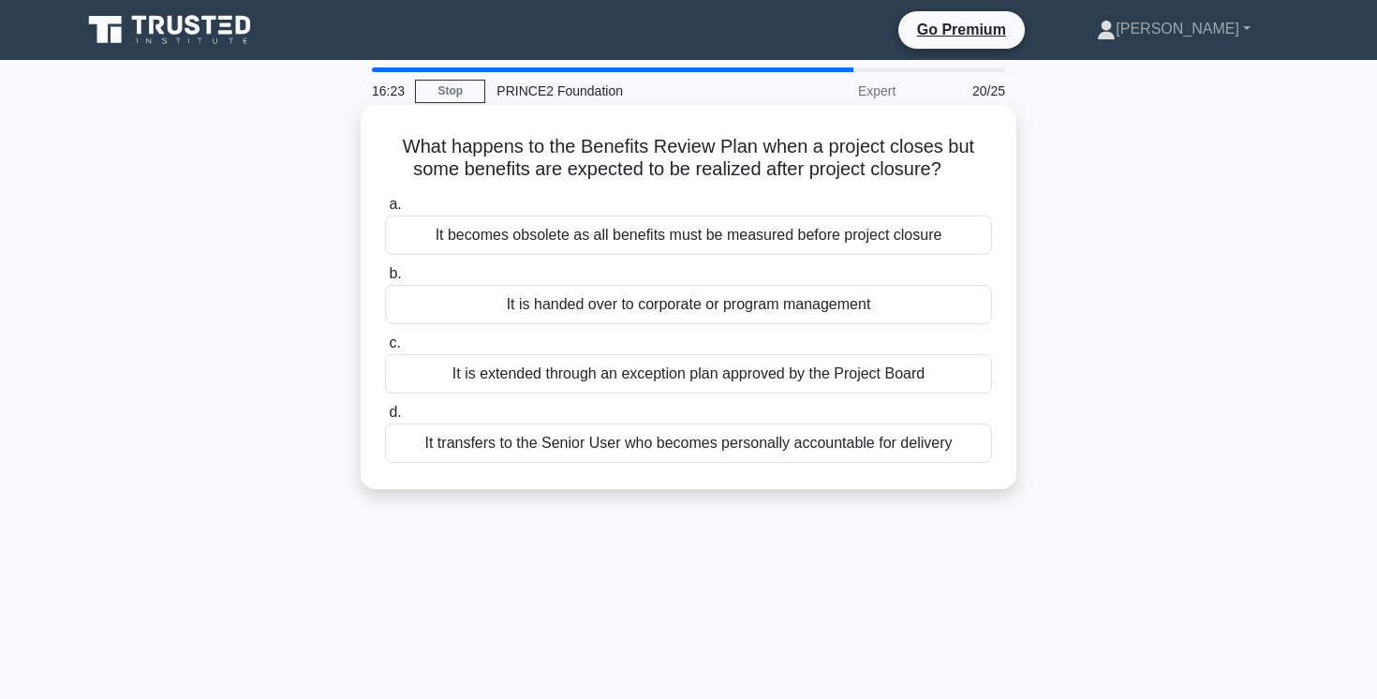
click at [925, 304] on div "It is handed over to corporate or program management" at bounding box center [688, 304] width 607 height 39
click at [385, 280] on input "b. It is handed over to corporate or program management" at bounding box center [385, 274] width 0 height 12
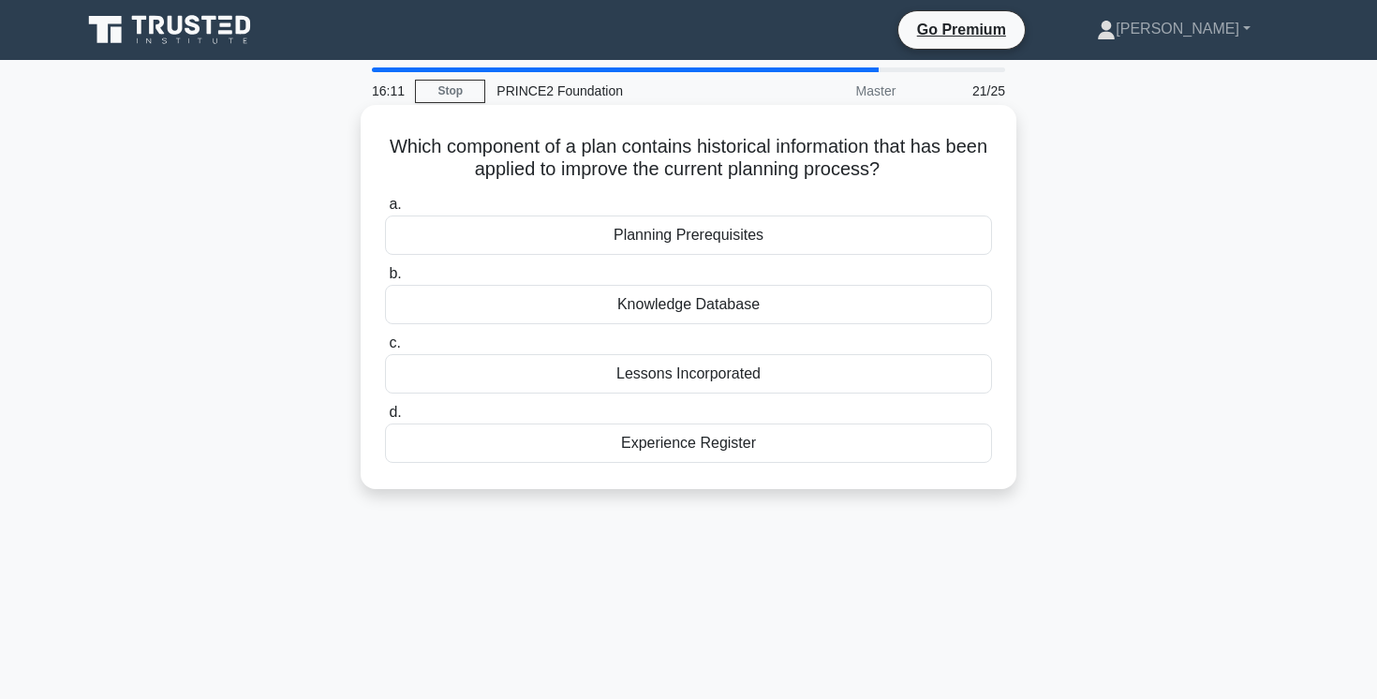
click at [831, 375] on div "Lessons Incorporated" at bounding box center [688, 373] width 607 height 39
click at [385, 349] on input "c. Lessons Incorporated" at bounding box center [385, 343] width 0 height 12
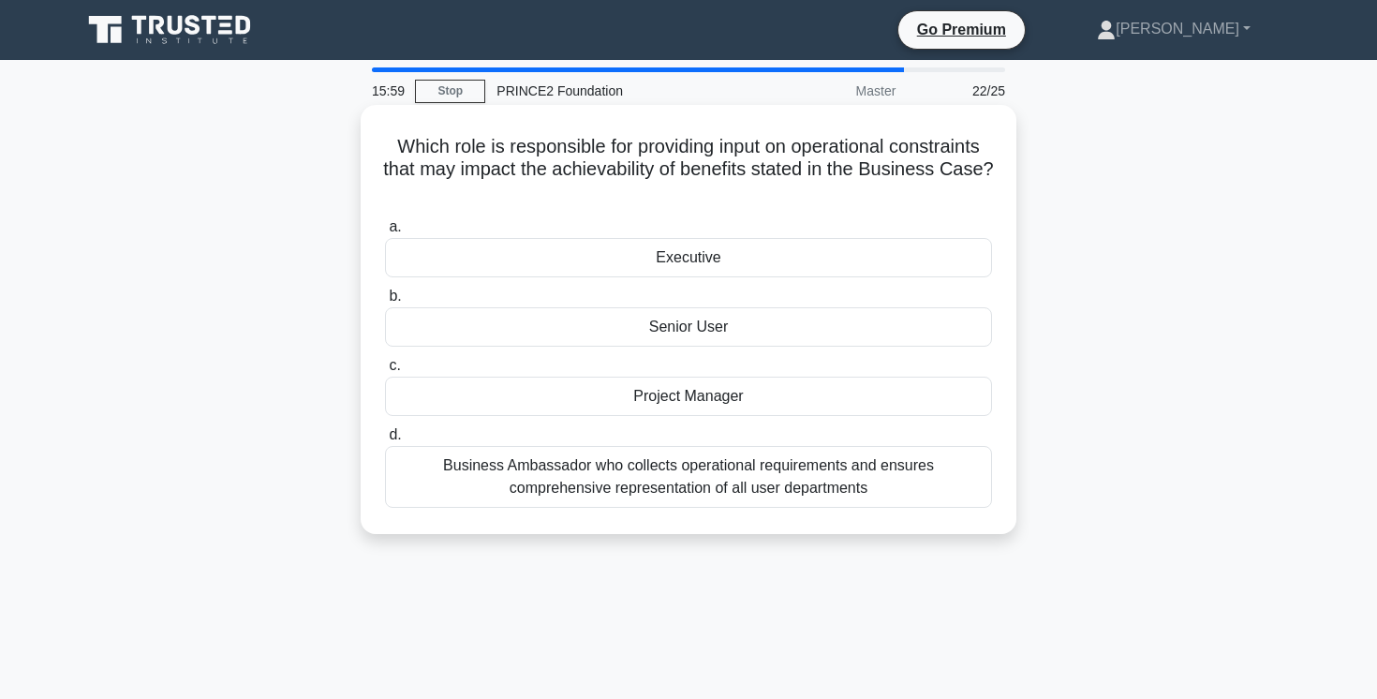
click at [837, 330] on div "Senior User" at bounding box center [688, 326] width 607 height 39
click at [385, 303] on input "b. Senior User" at bounding box center [385, 296] width 0 height 12
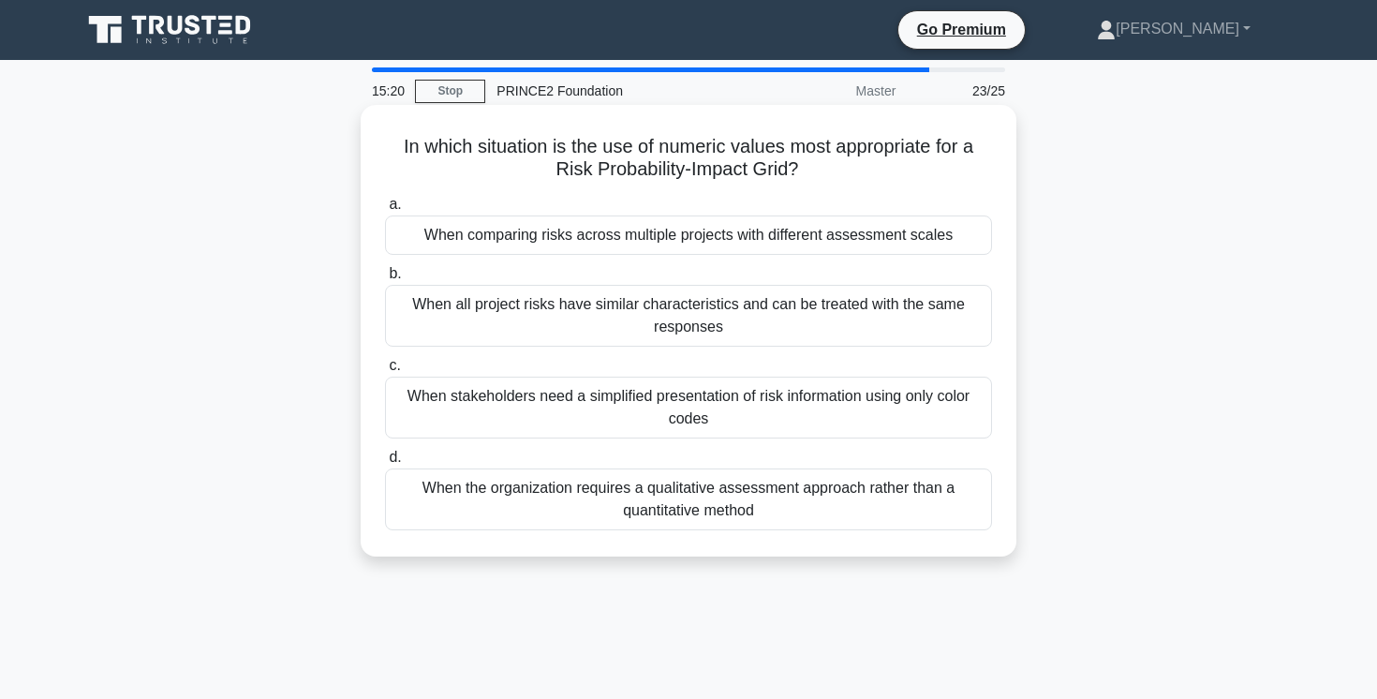
click at [782, 403] on div "When stakeholders need a simplified presentation of risk information using only…" at bounding box center [688, 408] width 607 height 62
click at [385, 372] on input "c. When stakeholders need a simplified presentation of risk information using o…" at bounding box center [385, 366] width 0 height 12
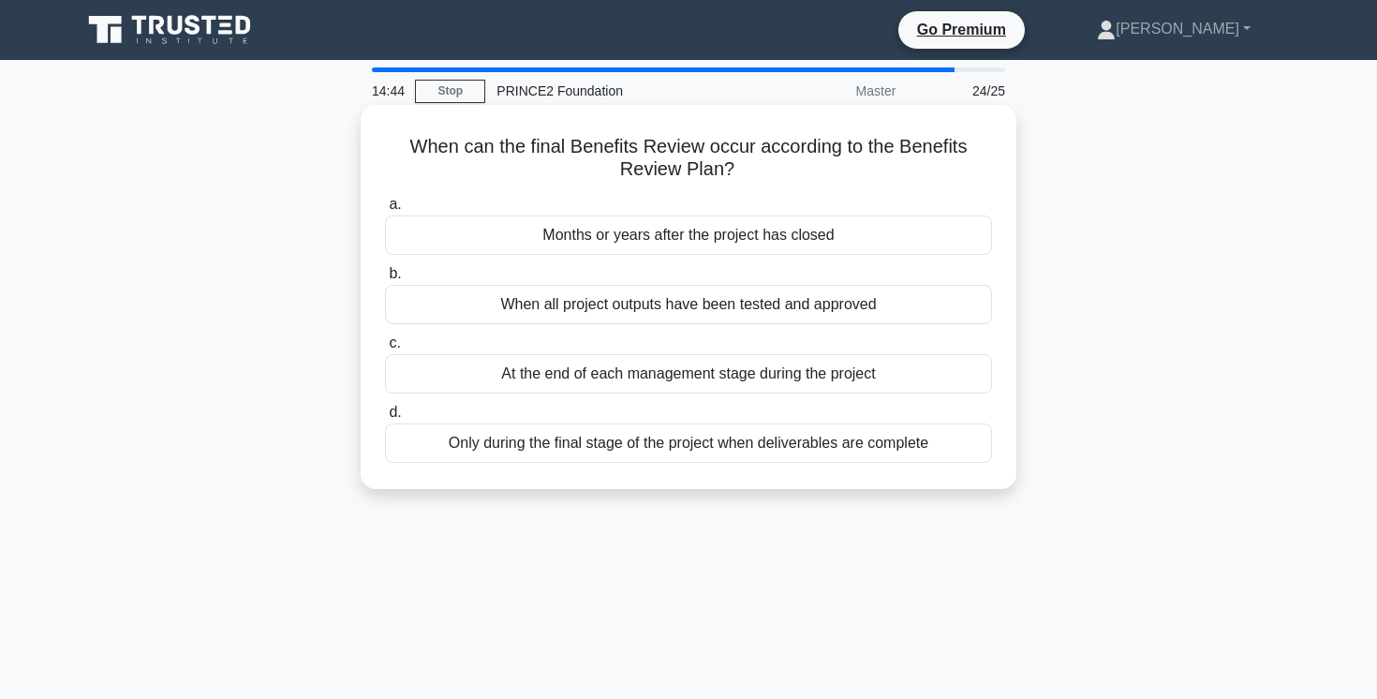
click at [731, 449] on div "Only during the final stage of the project when deliverables are complete" at bounding box center [688, 442] width 607 height 39
click at [385, 419] on input "d. Only during the final stage of the project when deliverables are complete" at bounding box center [385, 413] width 0 height 12
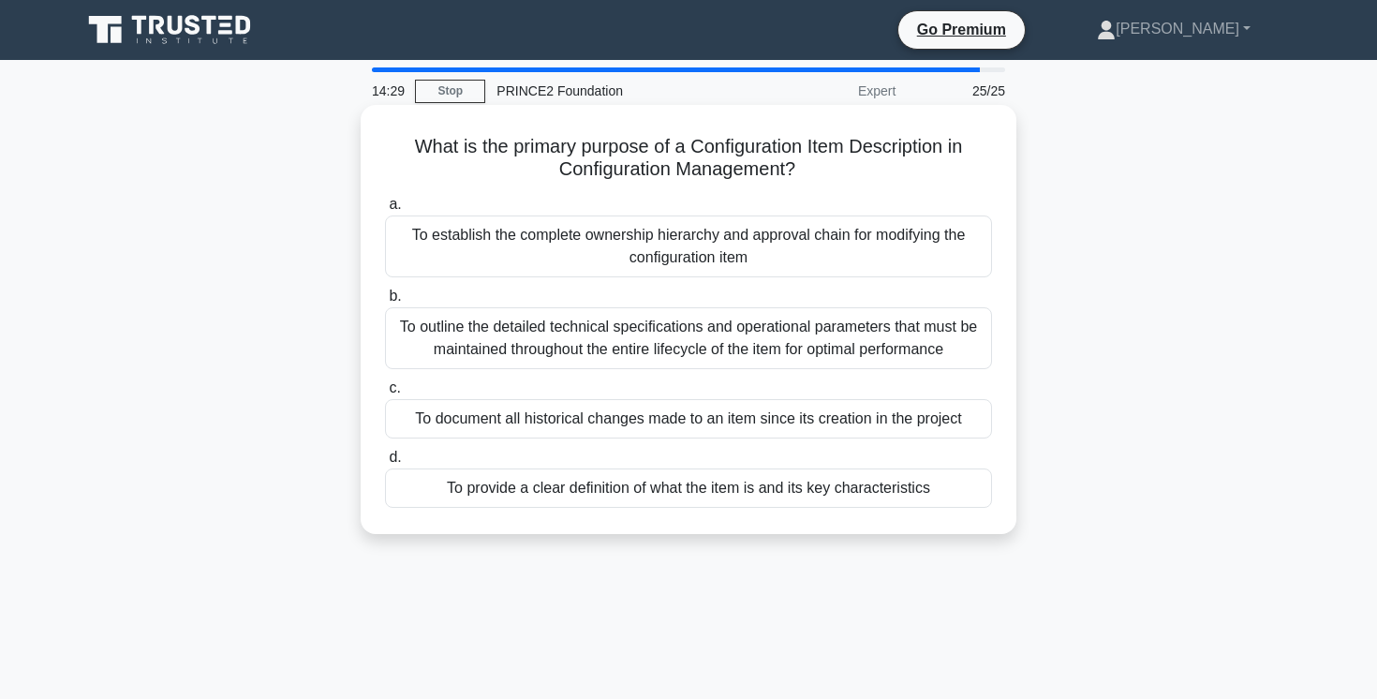
click at [854, 495] on div "To provide a clear definition of what the item is and its key characteristics" at bounding box center [688, 487] width 607 height 39
click at [385, 464] on input "d. To provide a clear definition of what the item is and its key characteristics" at bounding box center [385, 458] width 0 height 12
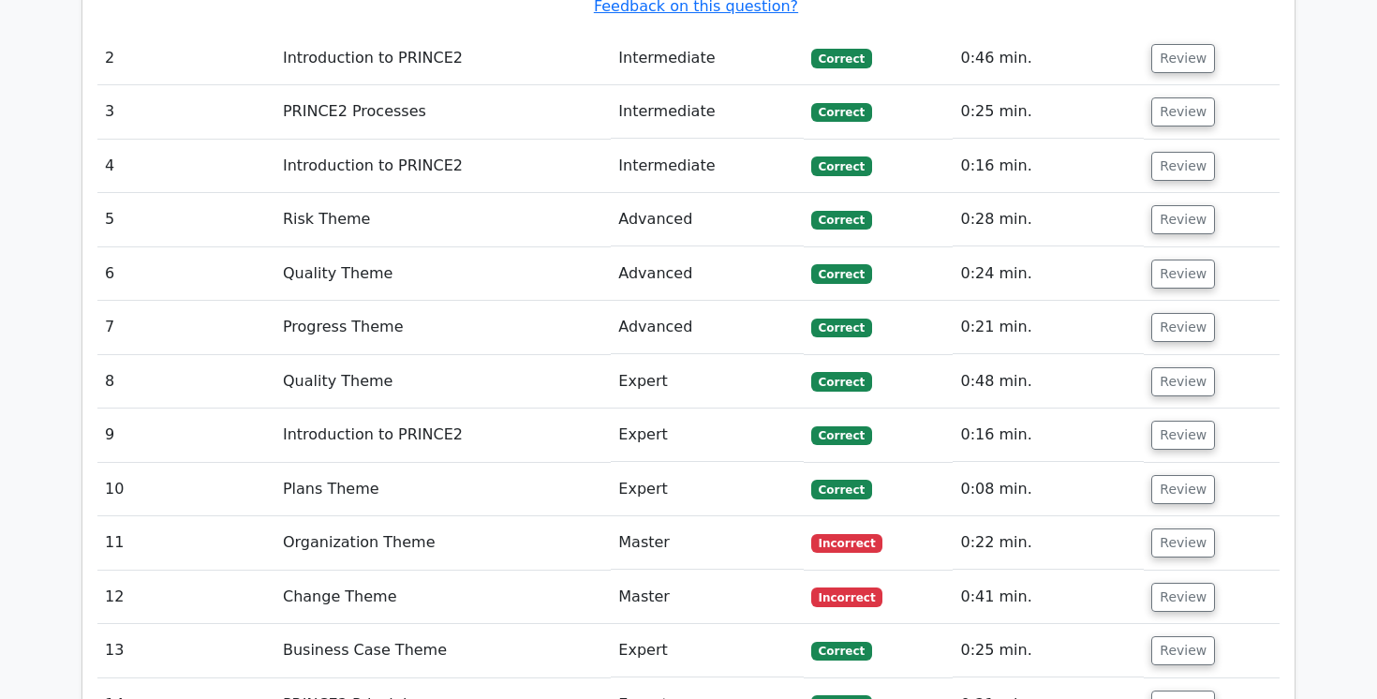
scroll to position [2836, 0]
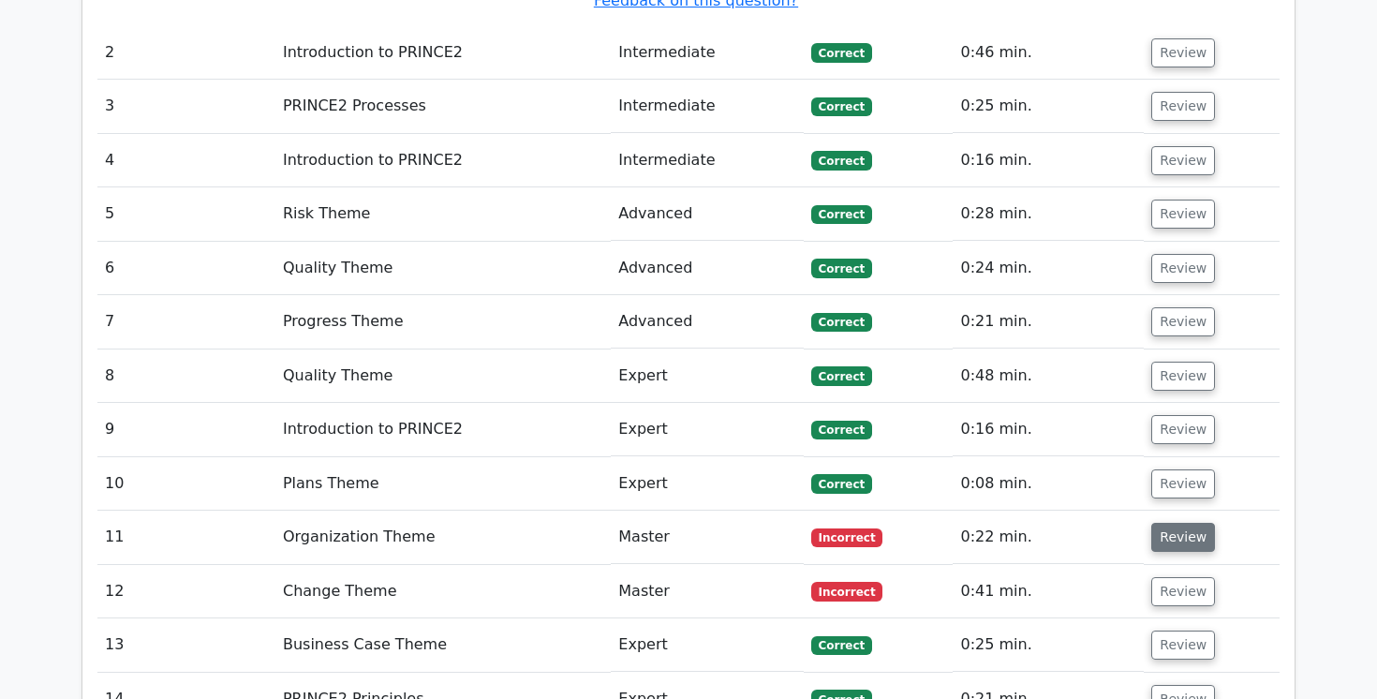
click at [1169, 523] on button "Review" at bounding box center [1183, 537] width 64 height 29
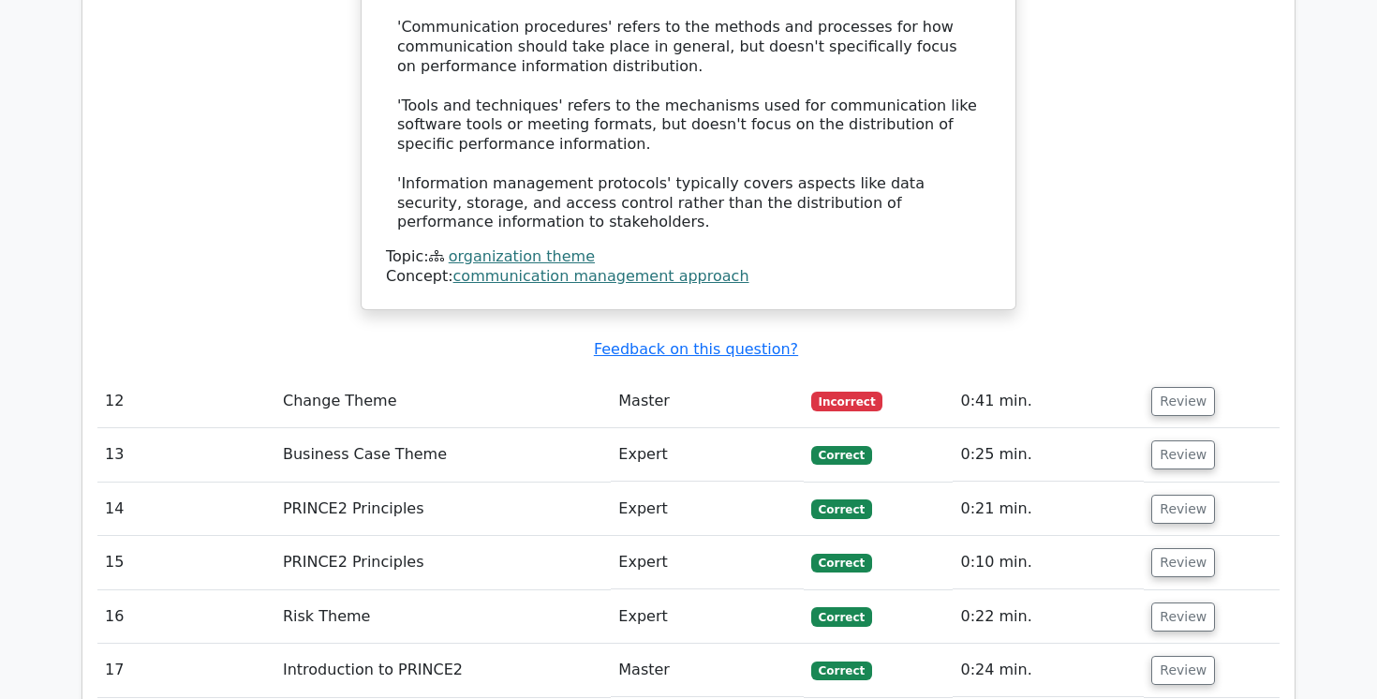
scroll to position [3956, 0]
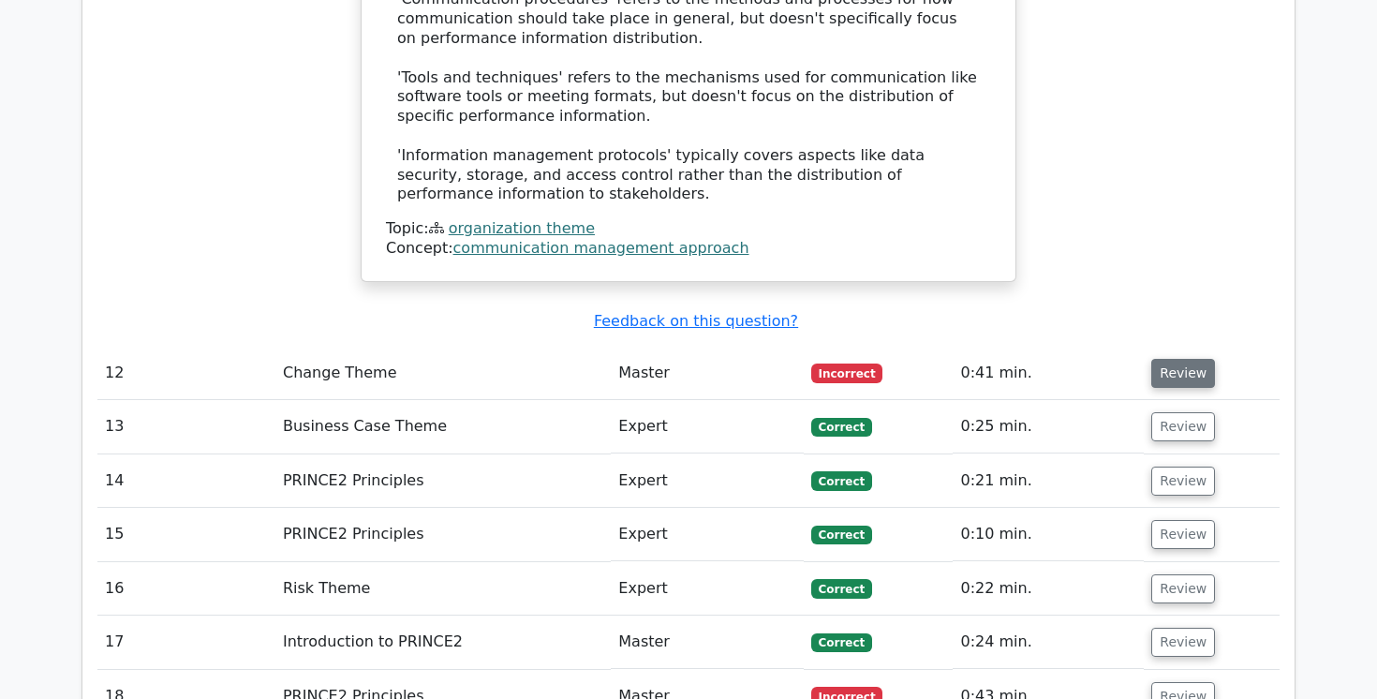
click at [1180, 359] on button "Review" at bounding box center [1183, 373] width 64 height 29
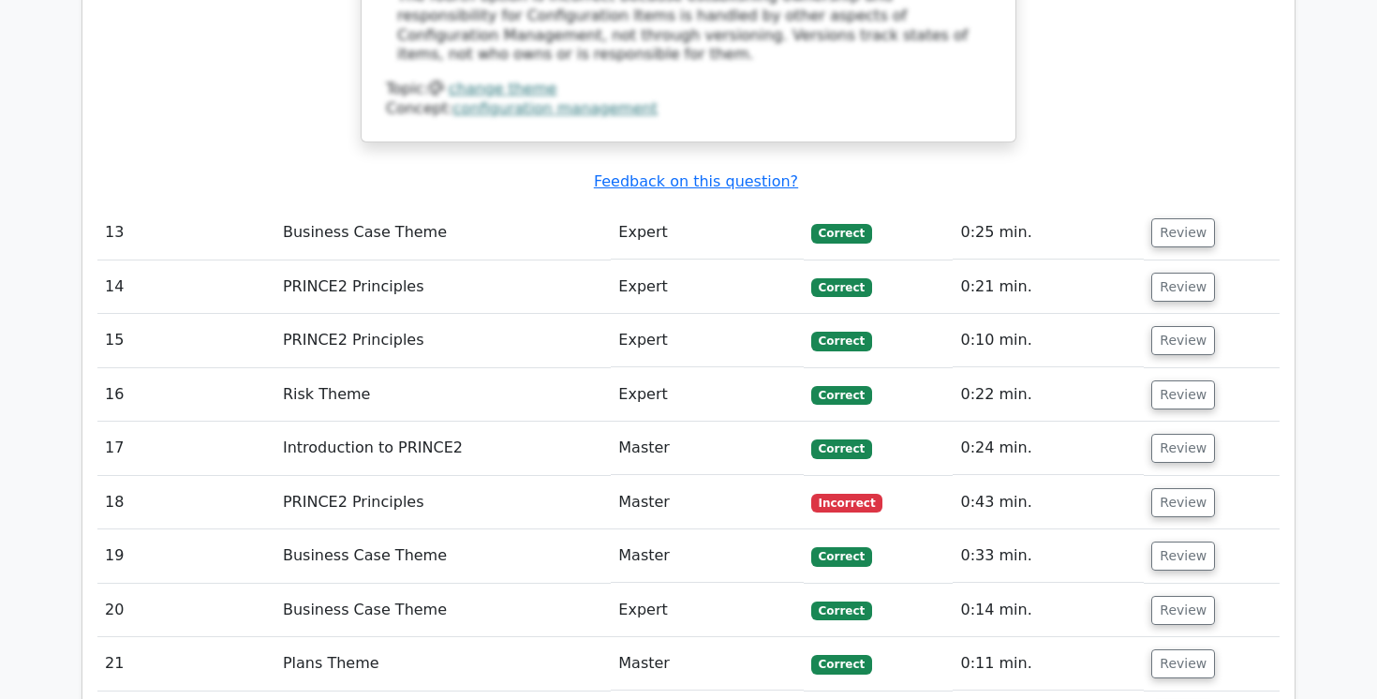
scroll to position [5200, 0]
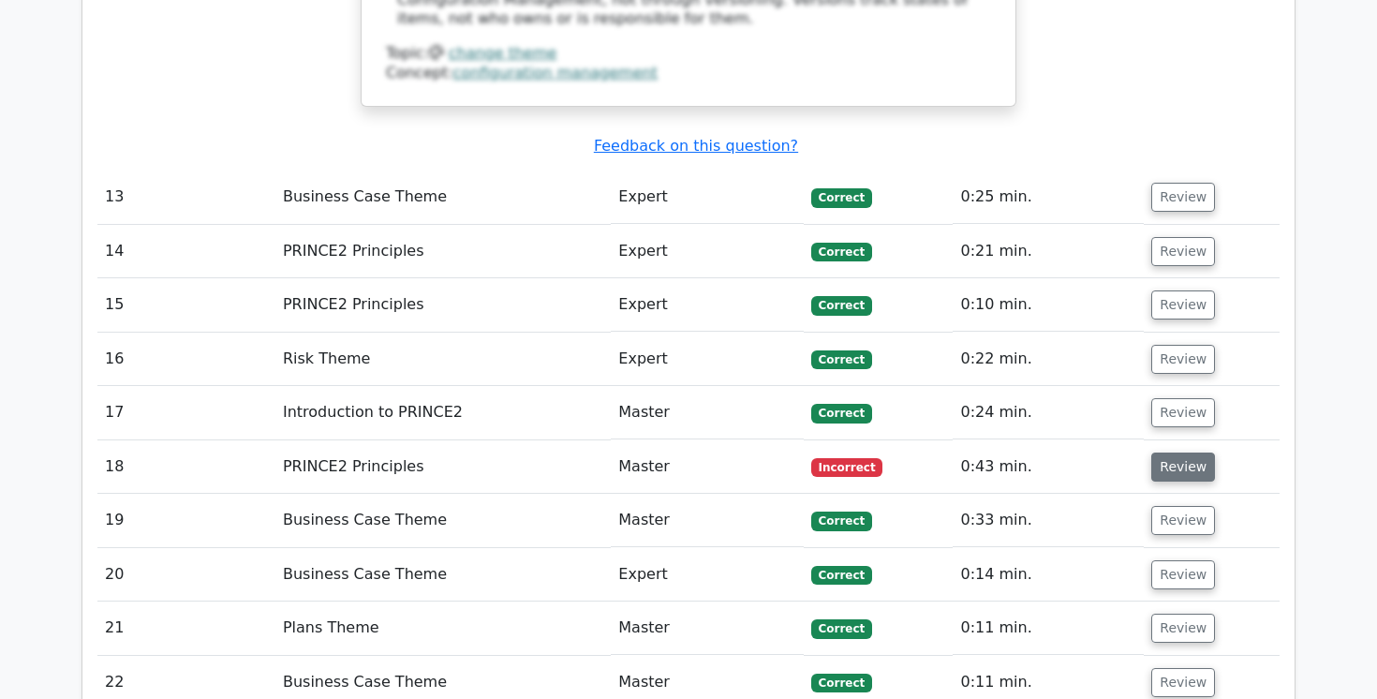
click at [1170, 453] on button "Review" at bounding box center [1183, 467] width 64 height 29
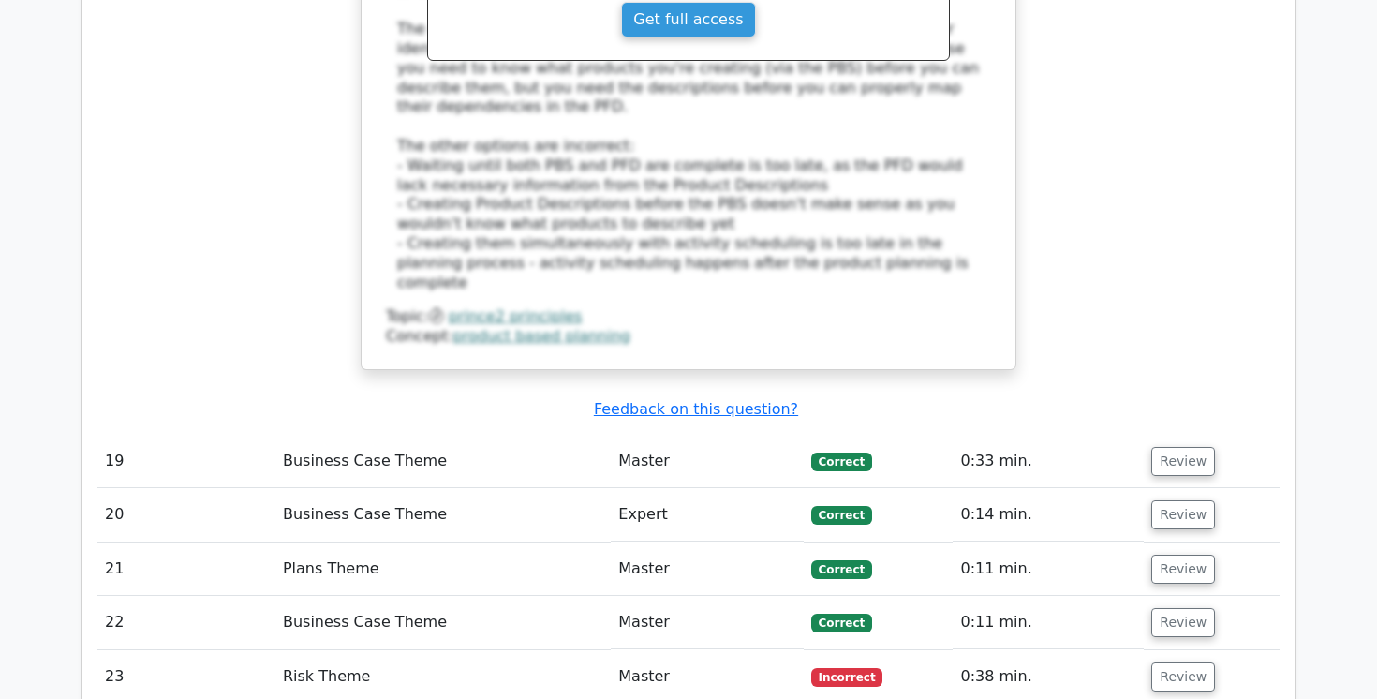
scroll to position [6291, 0]
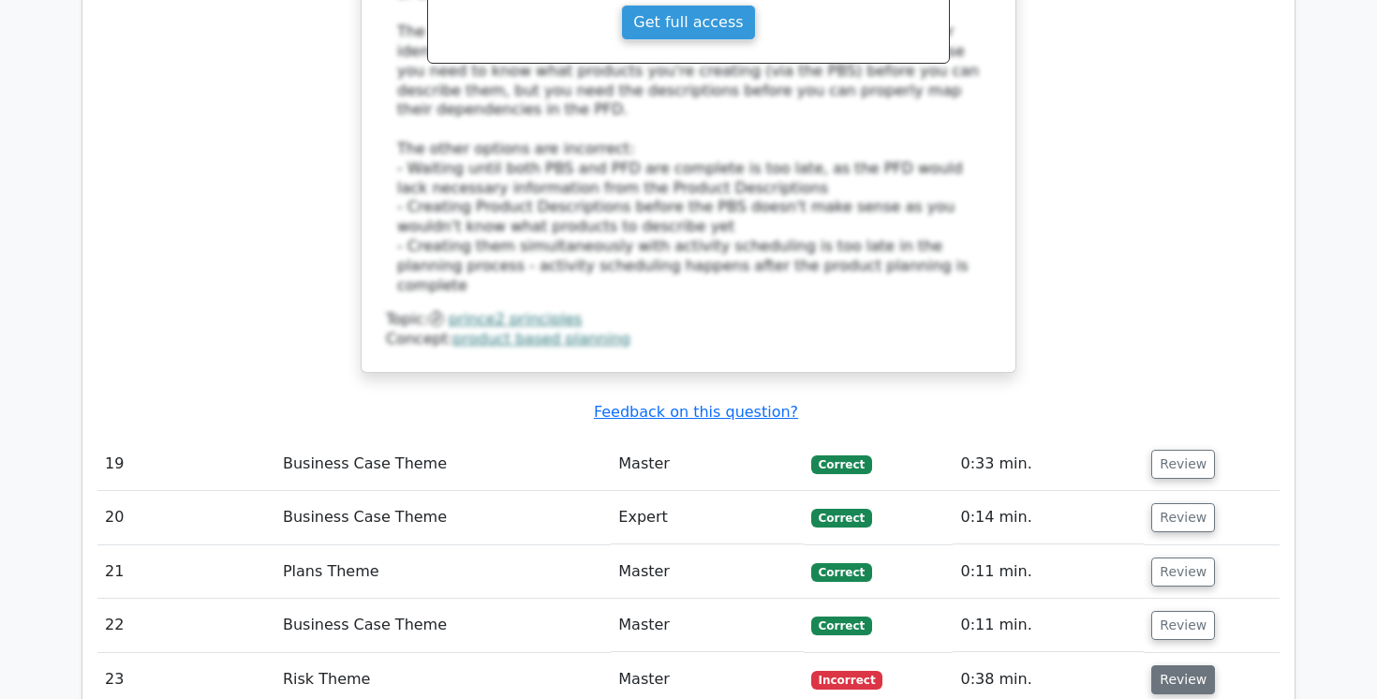
click at [1181, 665] on button "Review" at bounding box center [1183, 679] width 64 height 29
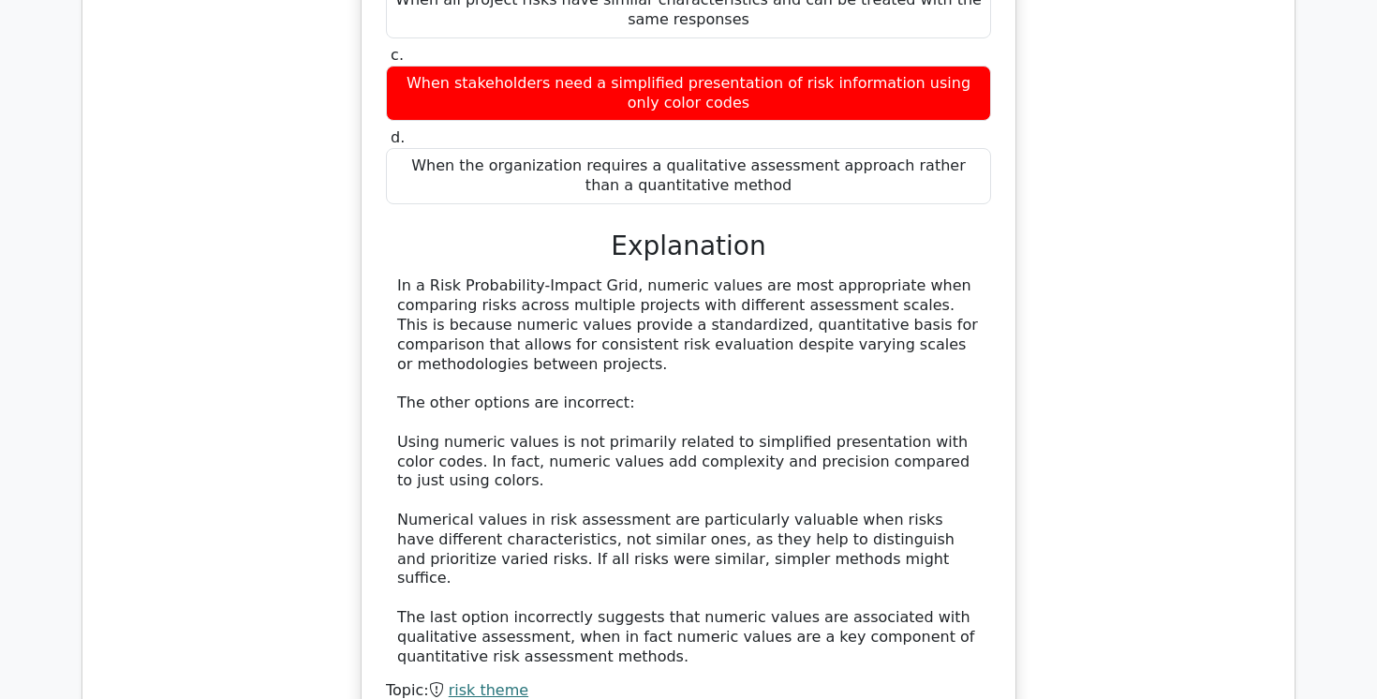
scroll to position [7233, 0]
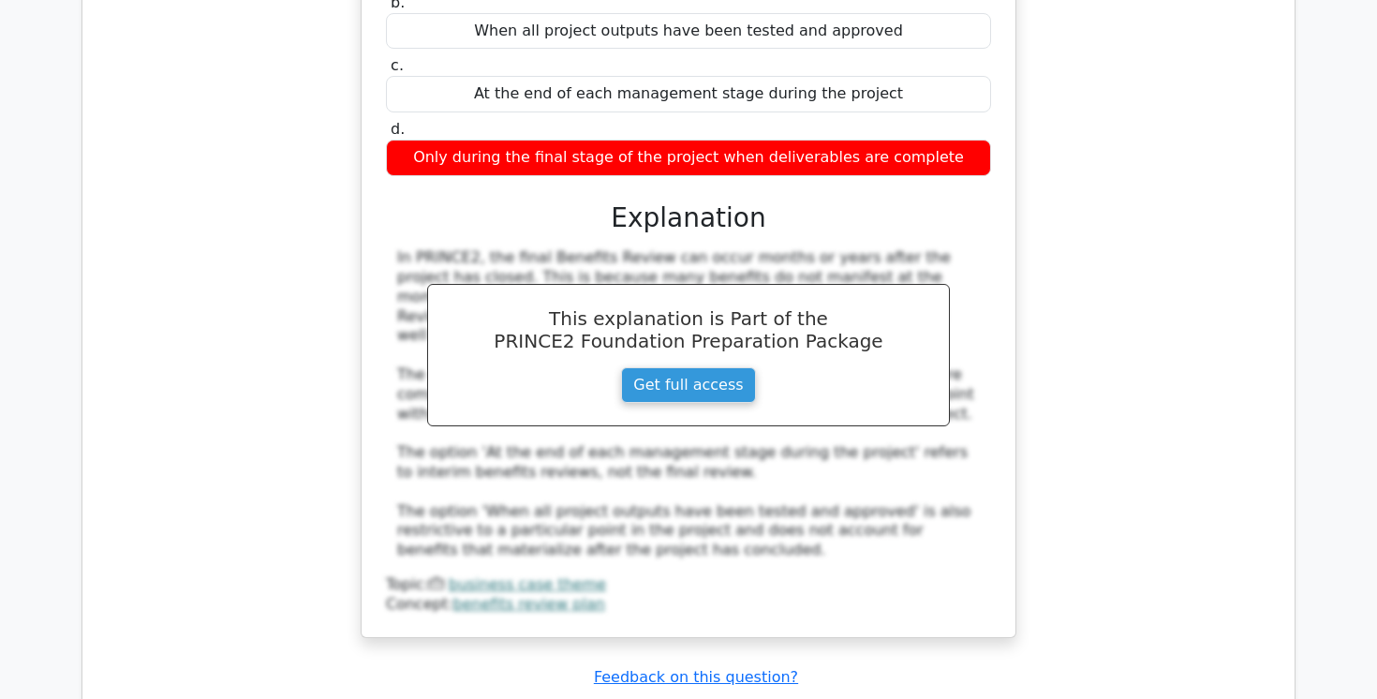
scroll to position [8225, 0]
